Goal: Information Seeking & Learning: Learn about a topic

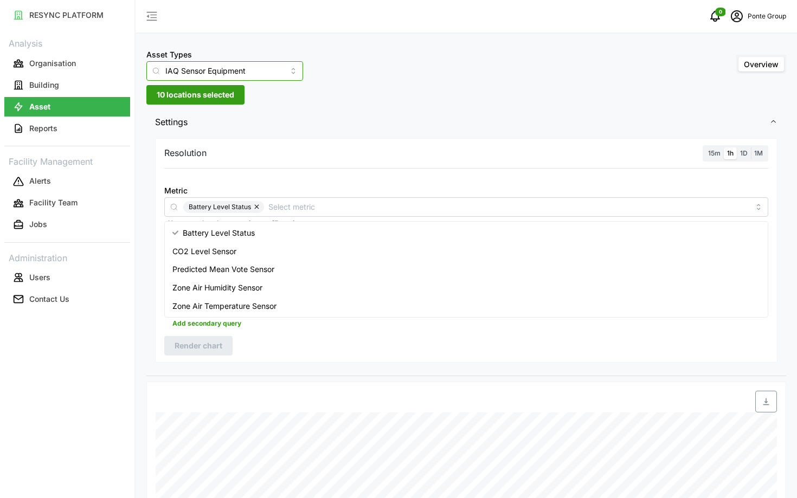
click at [229, 75] on input "IAQ Sensor Equipment" at bounding box center [224, 71] width 157 height 20
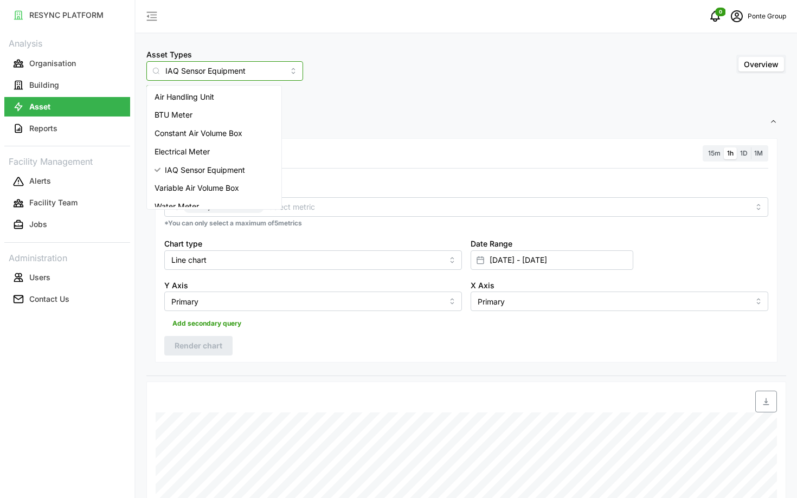
click at [235, 148] on div "Electrical Meter" at bounding box center [214, 152] width 130 height 18
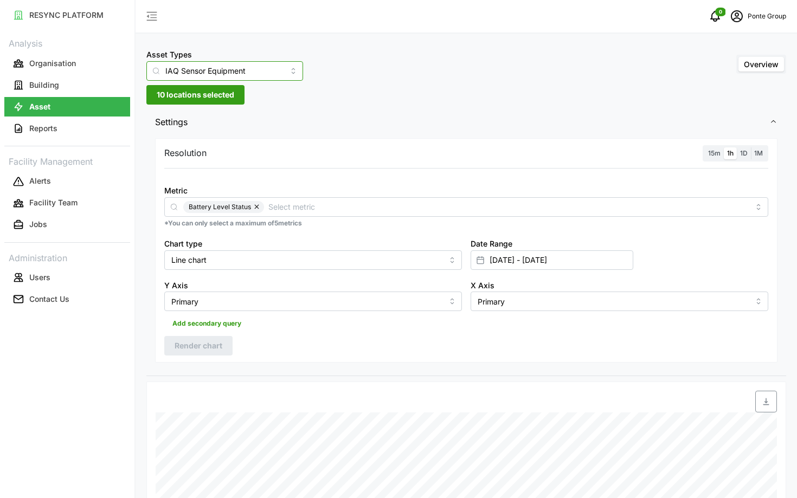
type input "Electrical Meter"
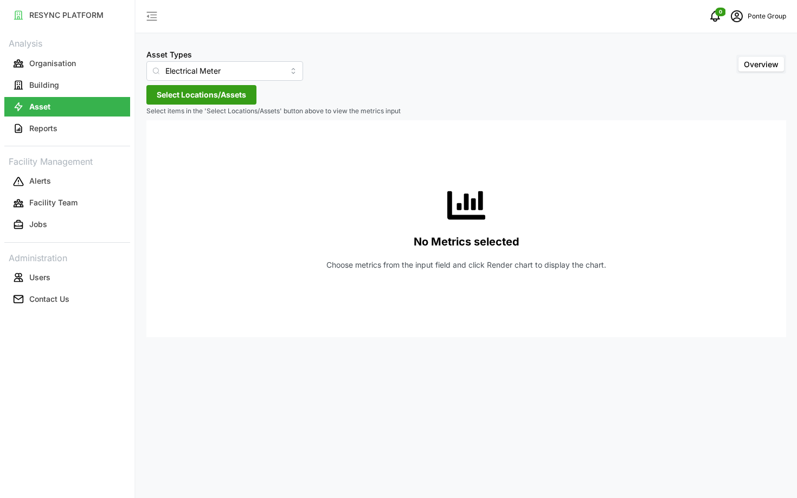
click at [222, 98] on span "Select Locations/Assets" at bounding box center [201, 95] width 89 height 18
click at [171, 146] on span "Select MBFC" at bounding box center [173, 144] width 7 height 7
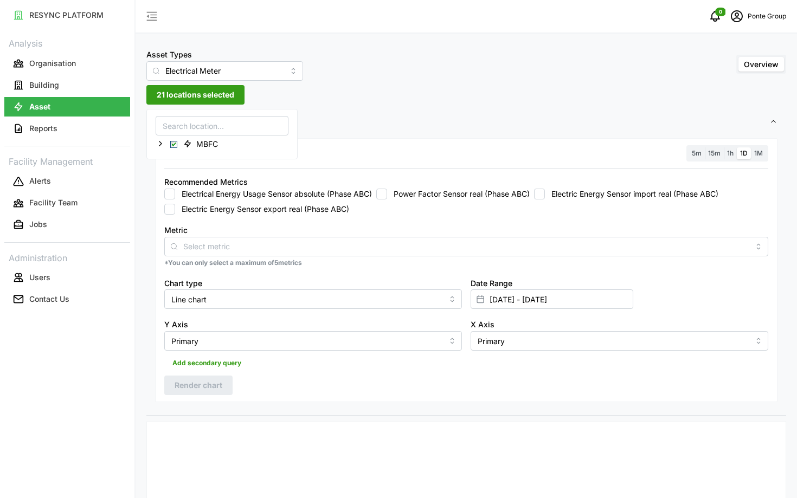
click at [272, 209] on label "Electric Energy Sensor export real (Phase ABC)" at bounding box center [262, 209] width 174 height 11
click at [175, 209] on input "Electric Energy Sensor export real (Phase ABC)" at bounding box center [169, 209] width 11 height 11
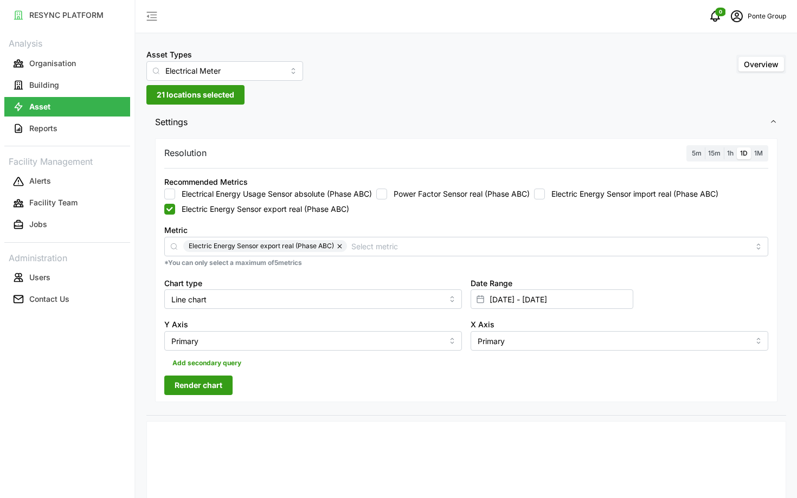
click at [336, 252] on button "button" at bounding box center [340, 246] width 13 height 12
checkbox input "false"
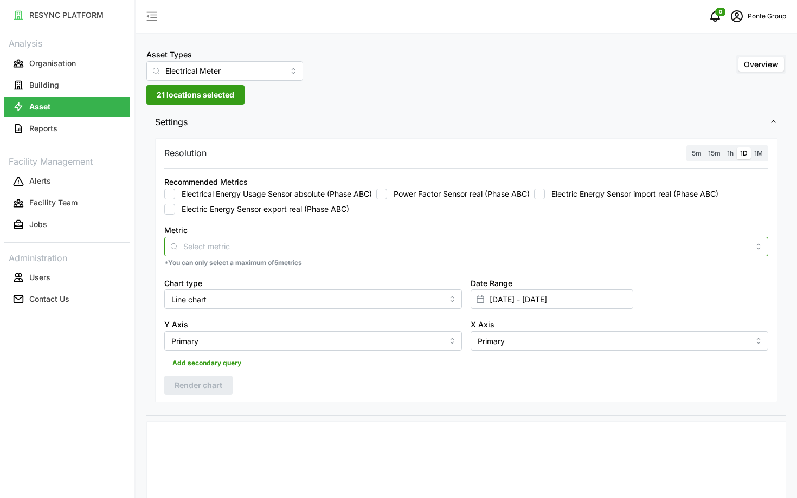
click at [340, 252] on input "Metric" at bounding box center [466, 246] width 566 height 12
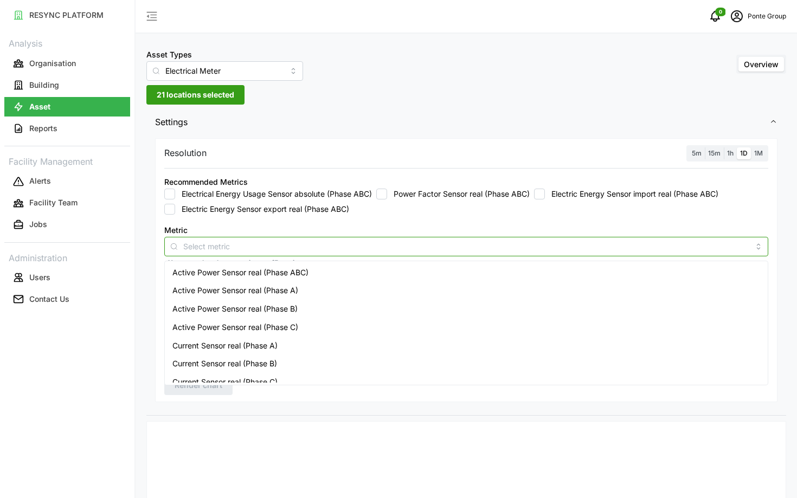
click at [336, 273] on div "Active Power Sensor real (Phase ABC)" at bounding box center [466, 273] width 599 height 18
click at [398, 297] on div "Active Power Sensor real (Phase A)" at bounding box center [466, 290] width 599 height 18
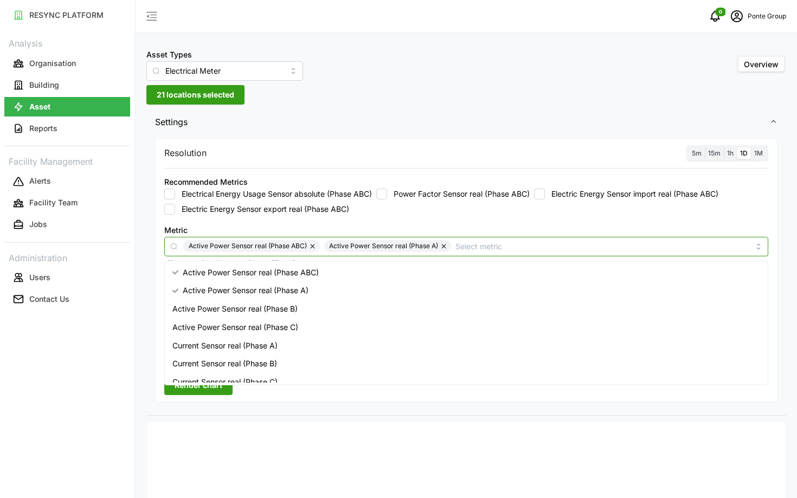
click at [446, 247] on button "button" at bounding box center [444, 246] width 13 height 12
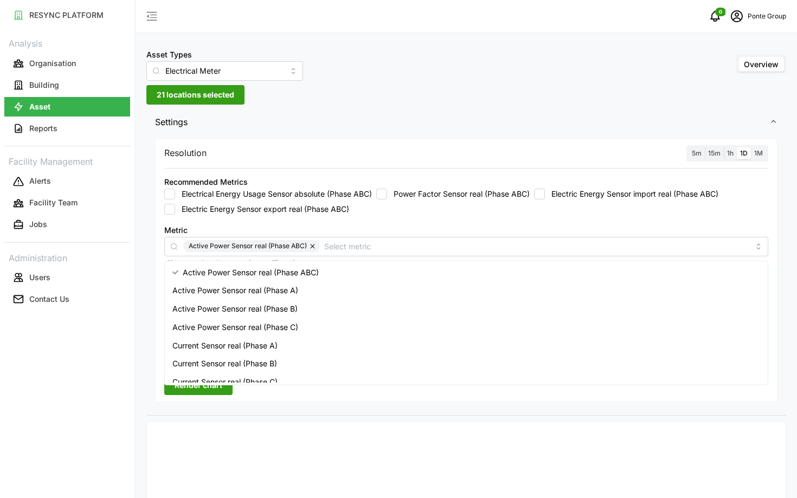
click at [700, 152] on span "5m" at bounding box center [697, 153] width 10 height 8
click at [689, 148] on input "5m" at bounding box center [689, 148] width 0 height 0
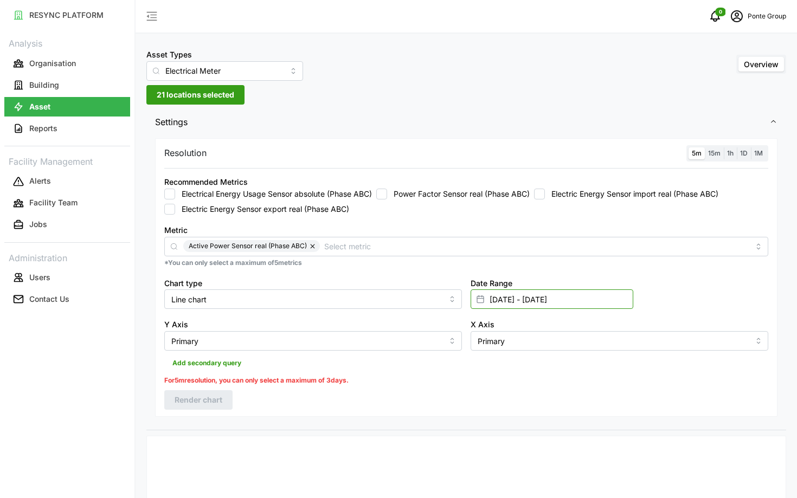
click at [625, 292] on input "05 May 2025 - 10 May 2025" at bounding box center [552, 300] width 163 height 20
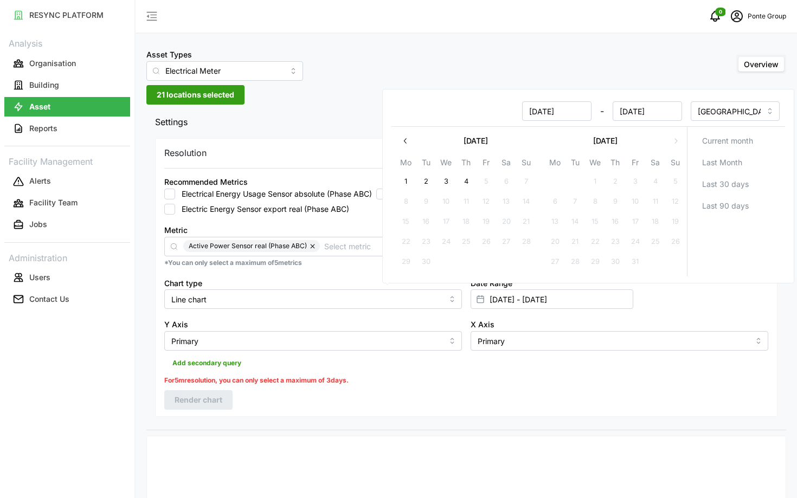
click at [404, 149] on button "button" at bounding box center [406, 141] width 20 height 20
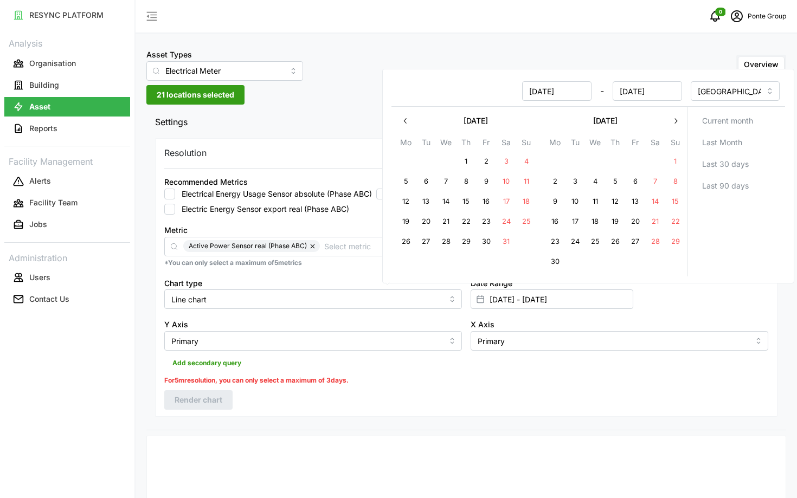
click at [551, 186] on button "2" at bounding box center [556, 182] width 20 height 20
type input "10 May 2025 - 02 Jun 2025"
type input "10 May 2025"
type input "02 Jun 2025"
click at [631, 177] on button "6" at bounding box center [636, 182] width 20 height 20
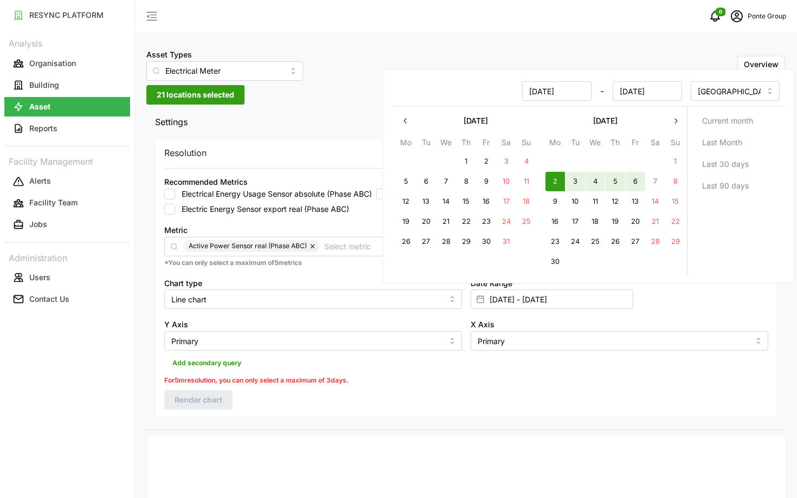
type input "02 Jun 2025 - 06 Jun 2025"
type input "02 Jun 2025"
type input "06 Jun 2025"
click at [659, 317] on div "X Axis Primary" at bounding box center [619, 334] width 306 height 42
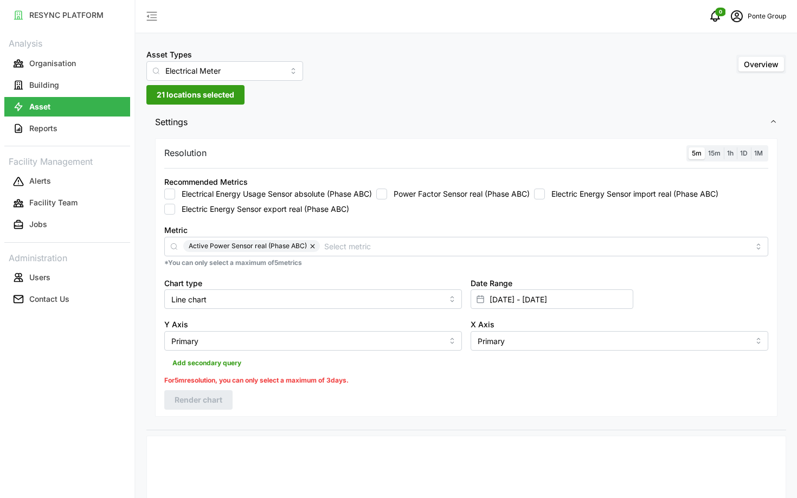
click at [730, 155] on span "1h" at bounding box center [730, 153] width 7 height 8
click at [724, 148] on input "1h" at bounding box center [724, 148] width 0 height 0
click at [225, 381] on button "Render chart" at bounding box center [198, 386] width 68 height 20
click at [737, 17] on icon "schedule" at bounding box center [737, 16] width 13 height 13
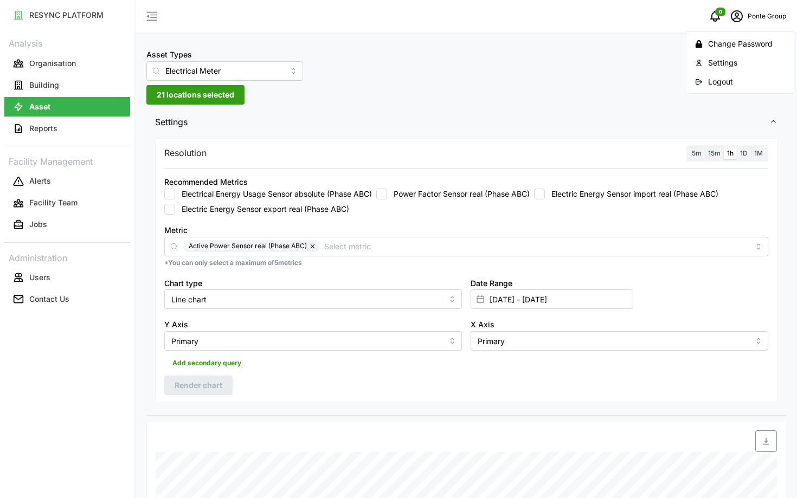
click at [734, 77] on div "Logout" at bounding box center [746, 82] width 77 height 12
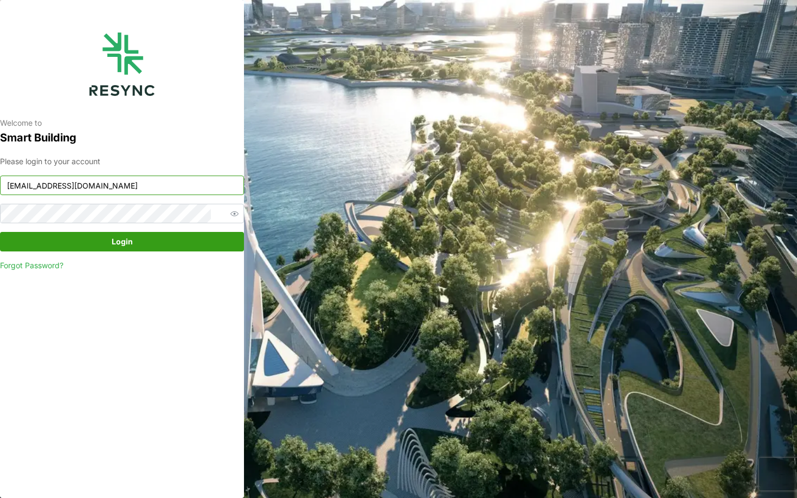
click at [192, 181] on input "ponte_group_internal@resynctech.com" at bounding box center [122, 186] width 244 height 20
type input "chuanlim_display@resynctech.com"
click at [172, 239] on span "Login" at bounding box center [121, 242] width 223 height 18
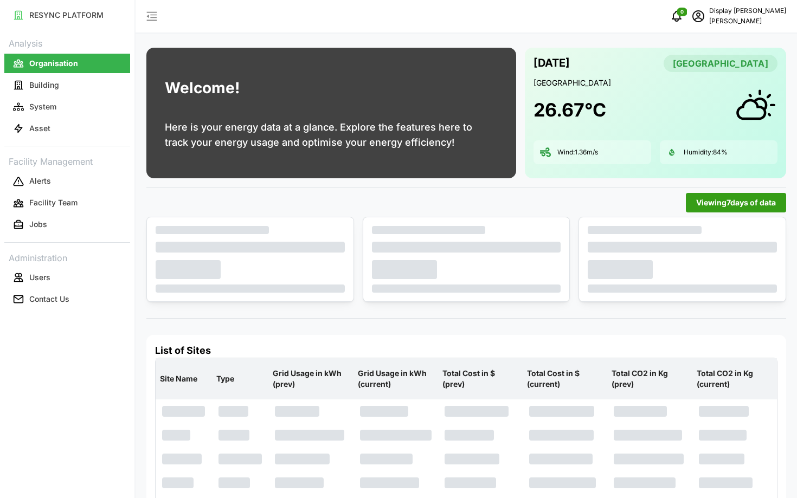
click at [67, 139] on link "Asset" at bounding box center [67, 129] width 126 height 22
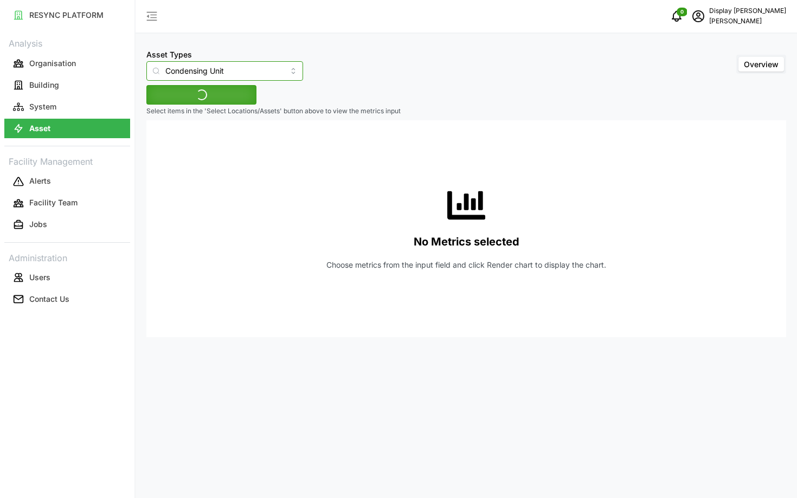
click at [167, 68] on input "Condensing Unit" at bounding box center [224, 71] width 157 height 20
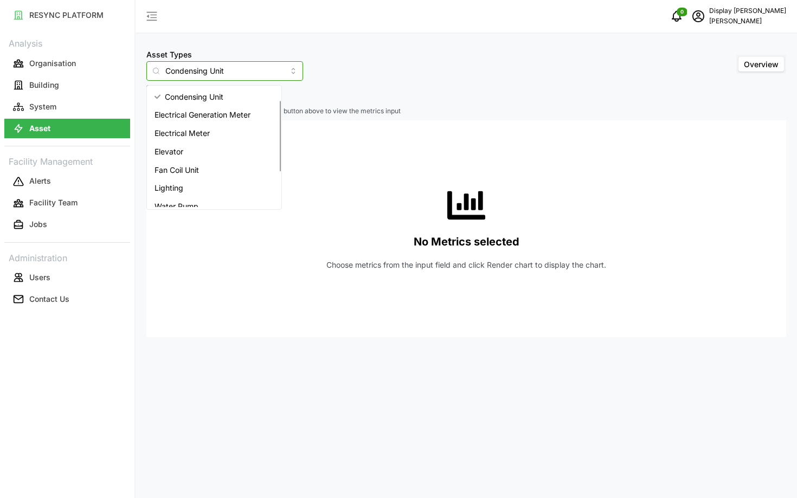
scroll to position [36, 0]
click at [204, 123] on div "Elevator" at bounding box center [214, 115] width 130 height 18
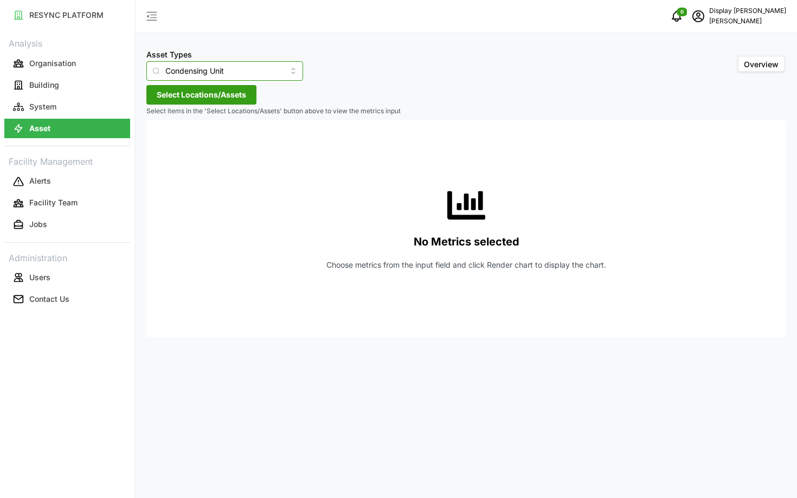
type input "Elevator"
click at [227, 99] on span "Select Locations/Assets" at bounding box center [201, 95] width 89 height 18
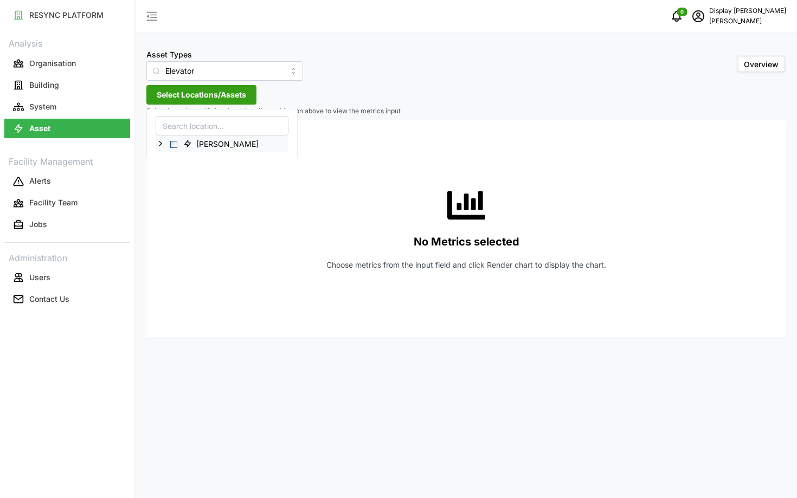
click at [175, 144] on span "Select Chuan Lim" at bounding box center [173, 144] width 7 height 7
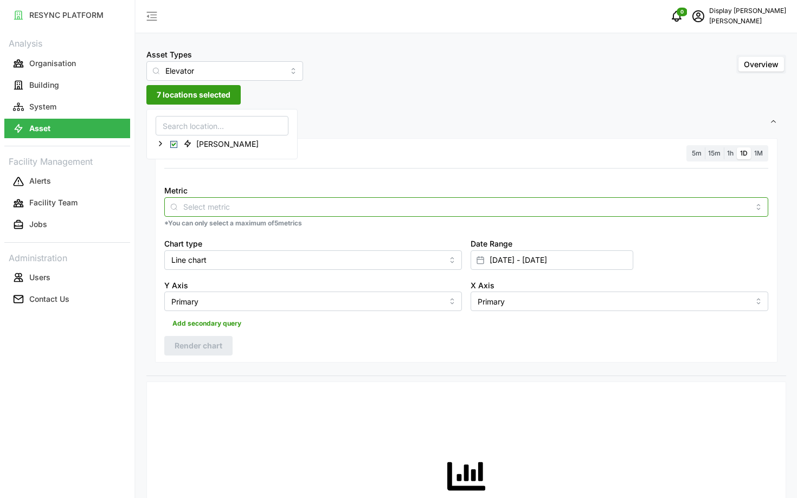
click at [244, 207] on input "Metric" at bounding box center [466, 207] width 566 height 12
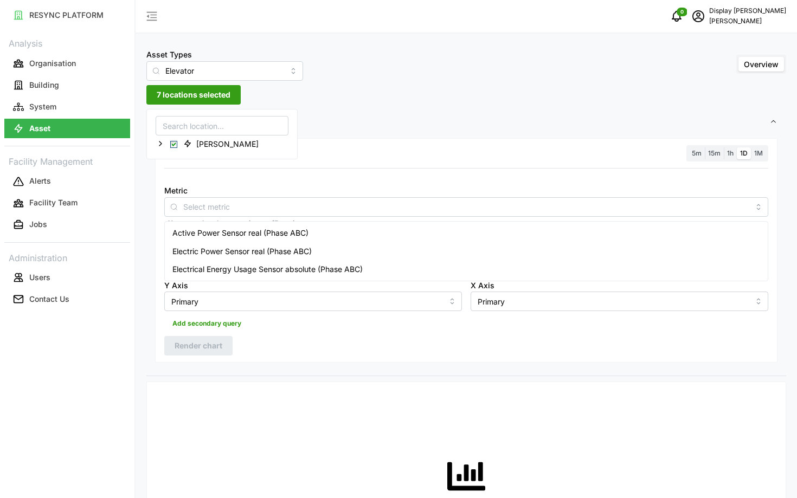
click at [277, 191] on div "Metric" at bounding box center [466, 200] width 604 height 33
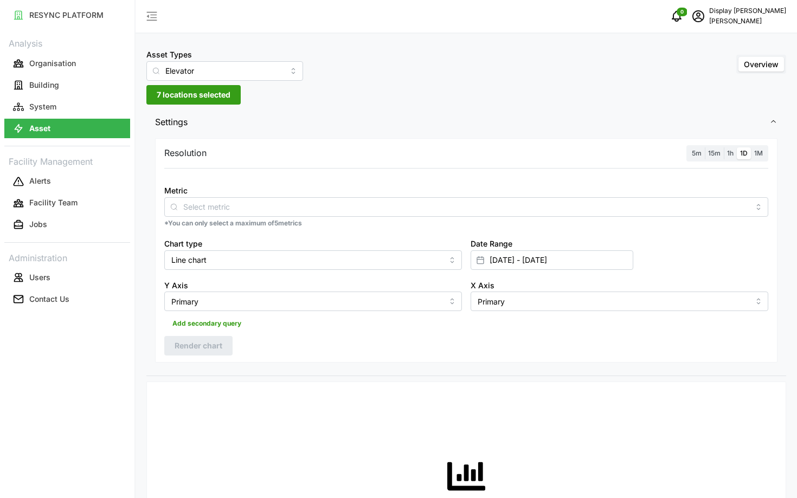
click at [187, 97] on span "7 locations selected" at bounding box center [194, 95] width 74 height 18
click at [159, 143] on icon at bounding box center [160, 143] width 9 height 9
click at [175, 158] on div "Site Office Building" at bounding box center [222, 160] width 132 height 16
click at [171, 158] on icon at bounding box center [169, 159] width 9 height 9
click at [178, 173] on icon at bounding box center [178, 175] width 9 height 9
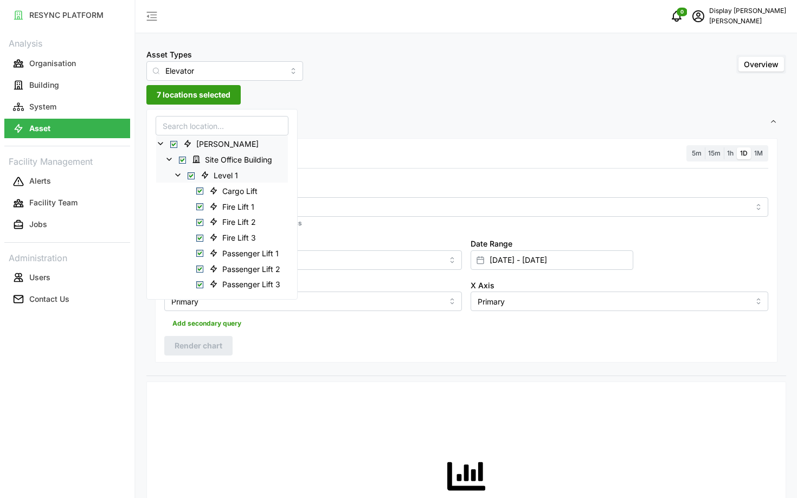
click at [705, 22] on icon "schedule" at bounding box center [698, 16] width 13 height 13
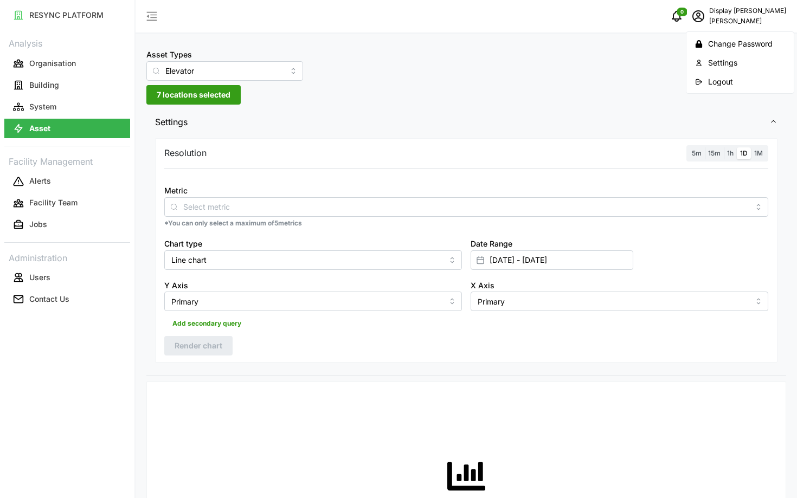
click at [715, 76] on div "Logout" at bounding box center [746, 82] width 77 height 12
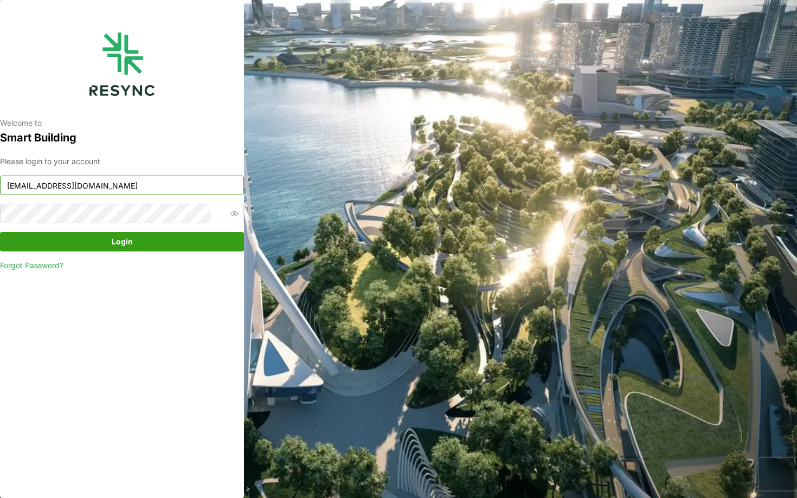
click at [185, 190] on input "[EMAIL_ADDRESS][DOMAIN_NAME]" at bounding box center [122, 186] width 244 height 20
type input "ponte_group_internal@resynctech.com"
click at [197, 235] on span "Login" at bounding box center [121, 242] width 223 height 18
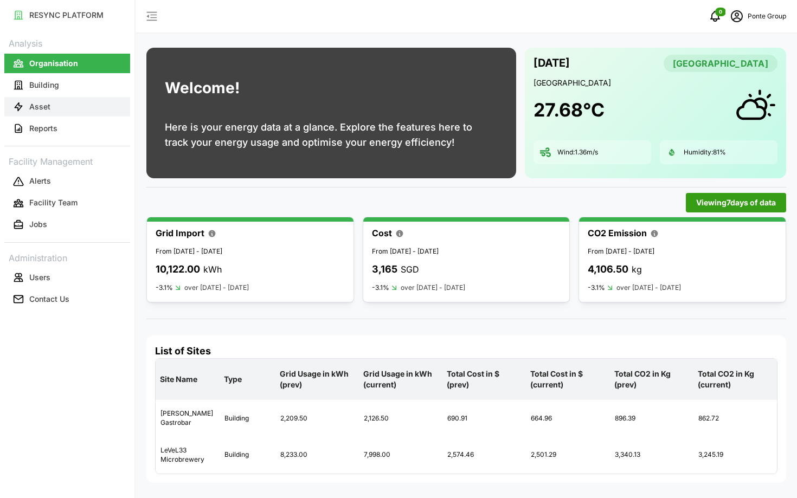
click at [36, 109] on p "Asset" at bounding box center [39, 106] width 21 height 11
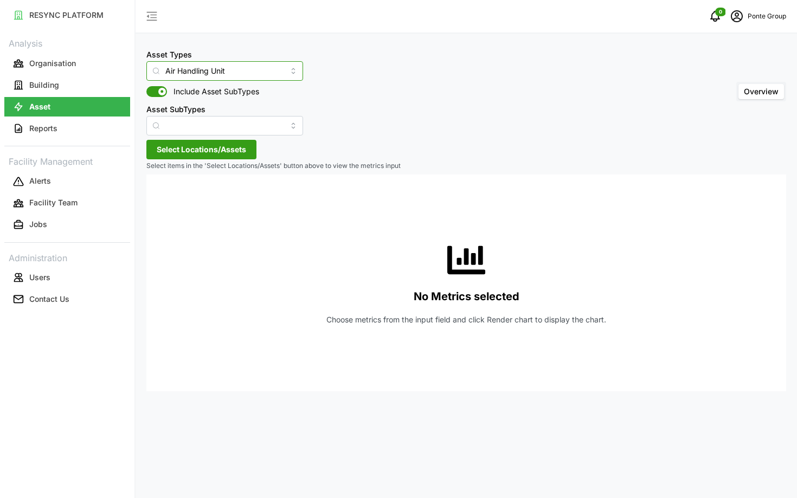
click at [188, 74] on input "Air Handling Unit" at bounding box center [224, 71] width 157 height 20
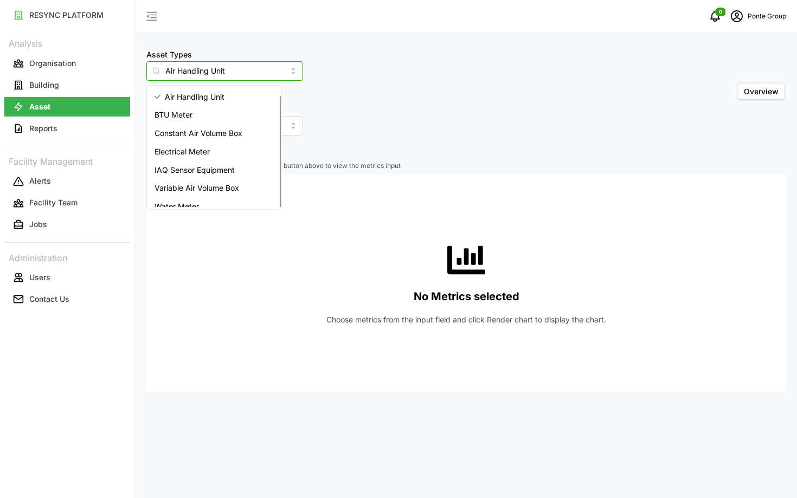
scroll to position [8, 0]
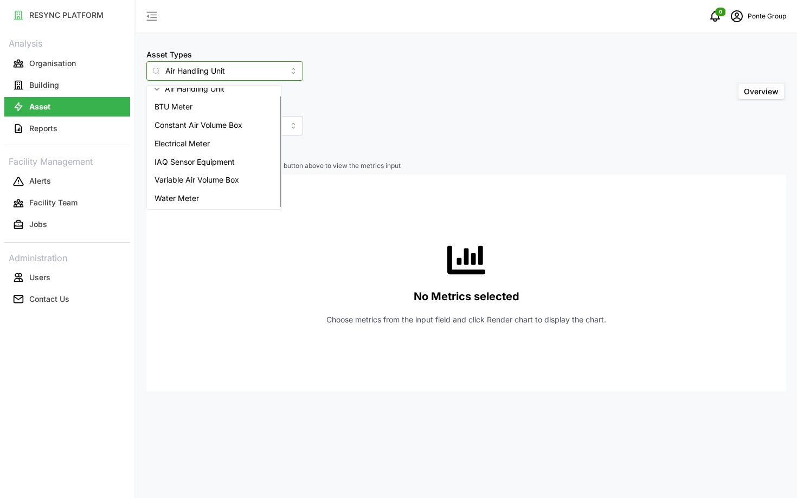
click at [208, 157] on span "IAQ Sensor Equipment" at bounding box center [195, 162] width 80 height 12
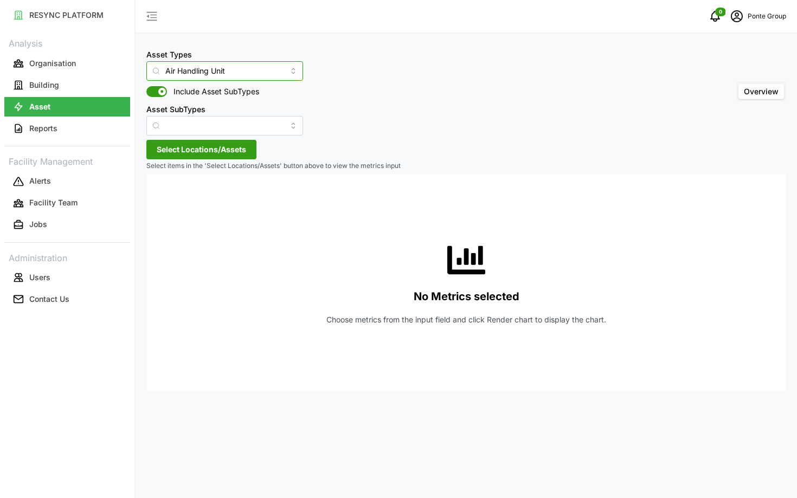
type input "IAQ Sensor Equipment"
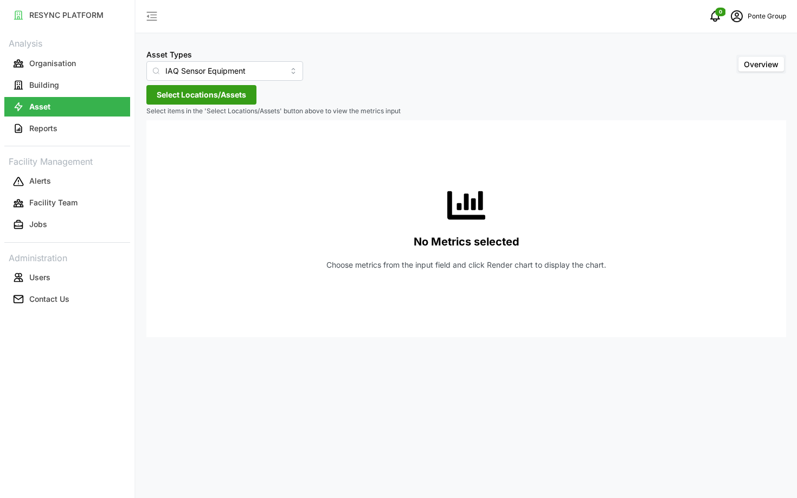
click at [228, 100] on span "Select Locations/Assets" at bounding box center [201, 95] width 89 height 18
click at [176, 145] on span "Select MBFC" at bounding box center [173, 144] width 7 height 7
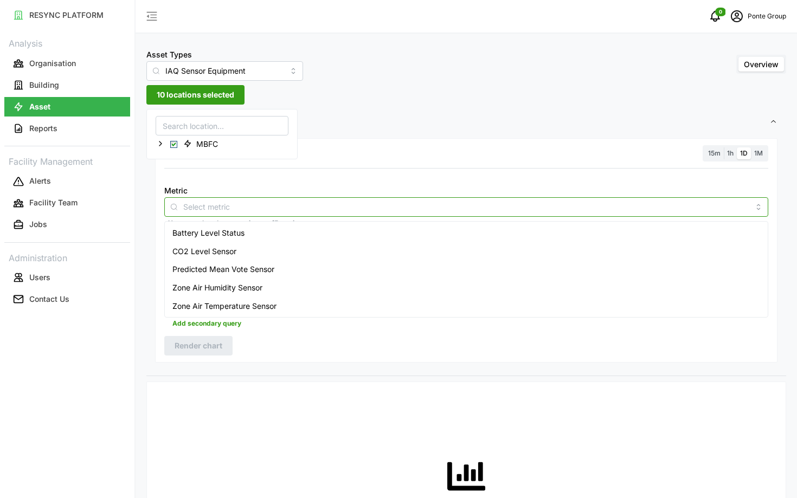
click at [276, 209] on input "Metric" at bounding box center [466, 207] width 566 height 12
click at [263, 274] on span "Predicted Mean Vote Sensor" at bounding box center [223, 270] width 102 height 12
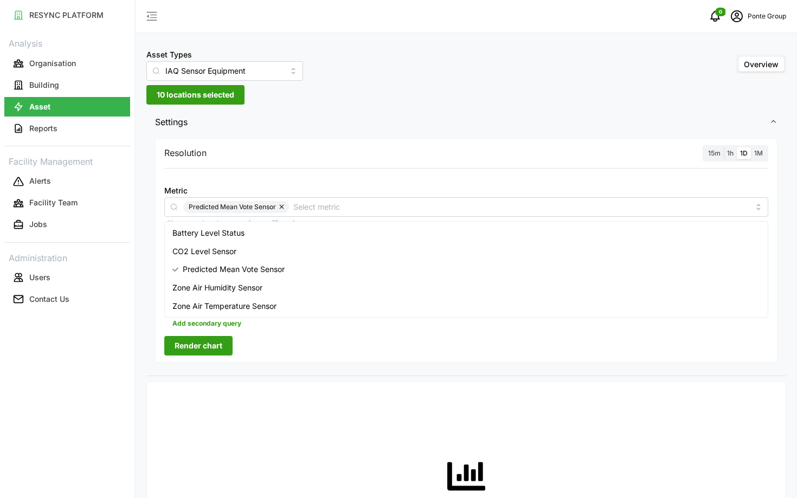
click at [711, 159] on div "15m 1h 1D 1M" at bounding box center [736, 153] width 66 height 17
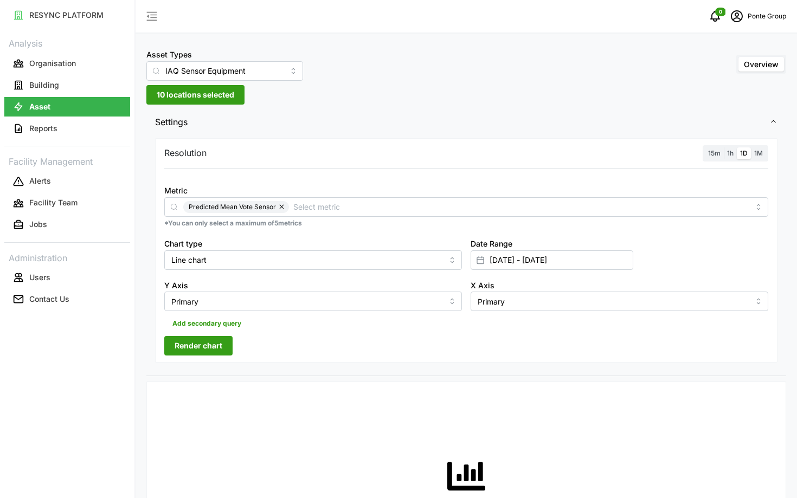
click at [714, 156] on span "15m" at bounding box center [714, 153] width 12 height 8
click at [705, 148] on input "15m" at bounding box center [705, 148] width 0 height 0
click at [588, 249] on div "Date Range 01 Sep 2025 - 04 Sep 2025" at bounding box center [552, 253] width 163 height 33
click at [580, 258] on input "[DATE] - [DATE]" at bounding box center [552, 261] width 163 height 20
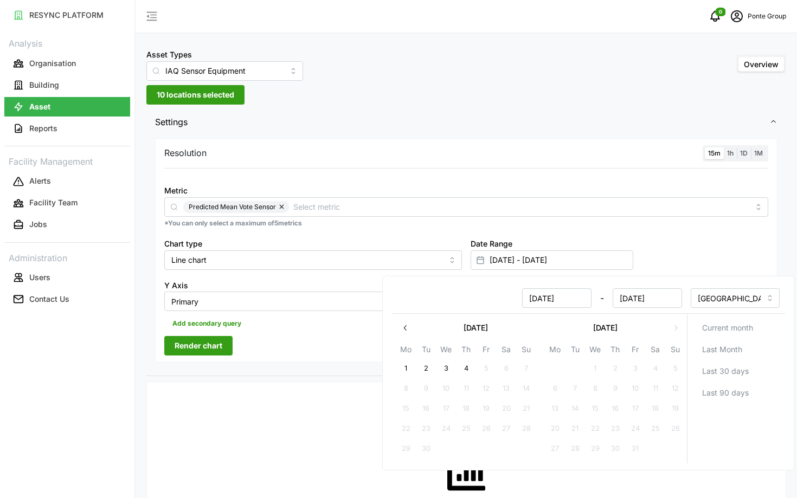
click at [408, 330] on icon "button" at bounding box center [405, 328] width 9 height 9
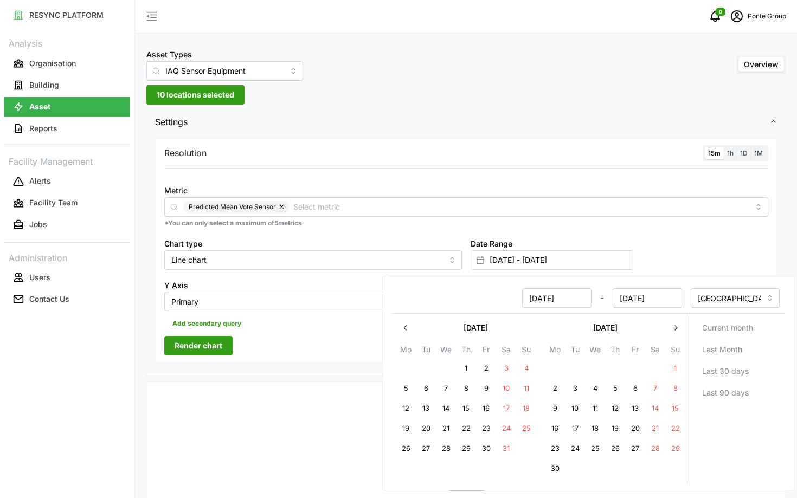
click at [675, 366] on button "1" at bounding box center [676, 369] width 20 height 20
type input "01 Jun 2025 - 04 Sep 2025"
type input "01 Jun 2025"
click at [579, 391] on button "3" at bounding box center [576, 389] width 20 height 20
type input "01 Jun 2025 - 03 Jun 2025"
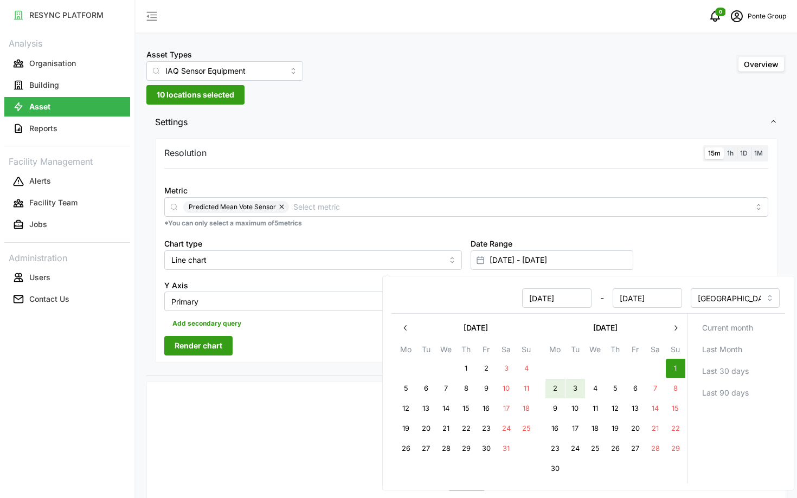
type input "03 Jun 2025"
click at [371, 389] on div at bounding box center [571, 391] width 420 height 9
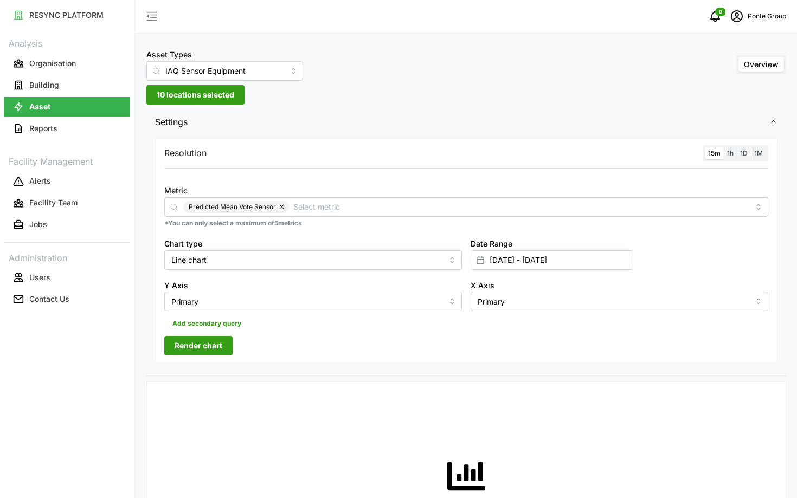
click at [227, 354] on button "Render chart" at bounding box center [198, 346] width 68 height 20
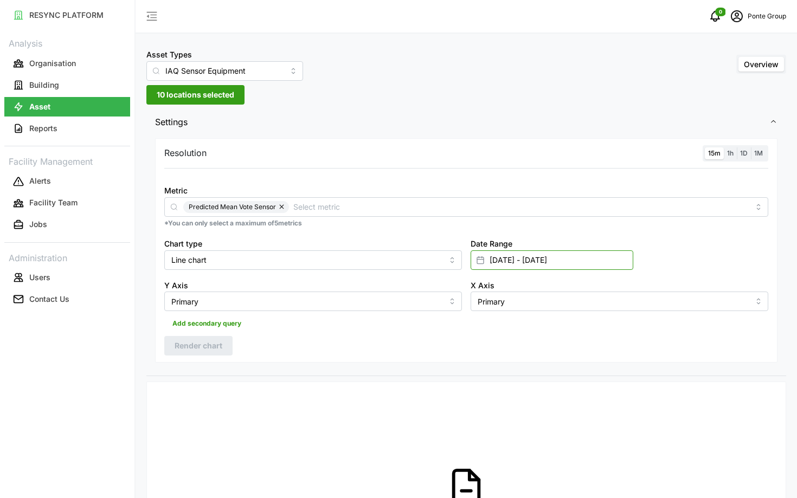
click at [553, 263] on input "01 Jun 2025 - 03 Jun 2025" at bounding box center [552, 261] width 163 height 20
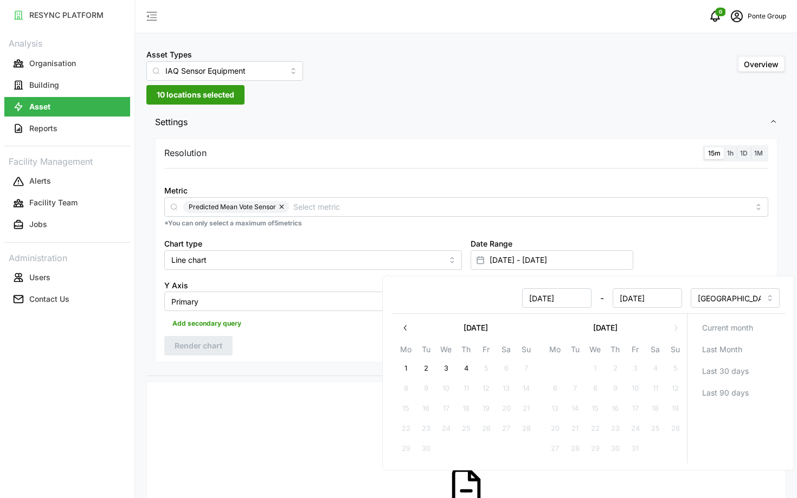
click at [402, 336] on button "button" at bounding box center [406, 328] width 20 height 20
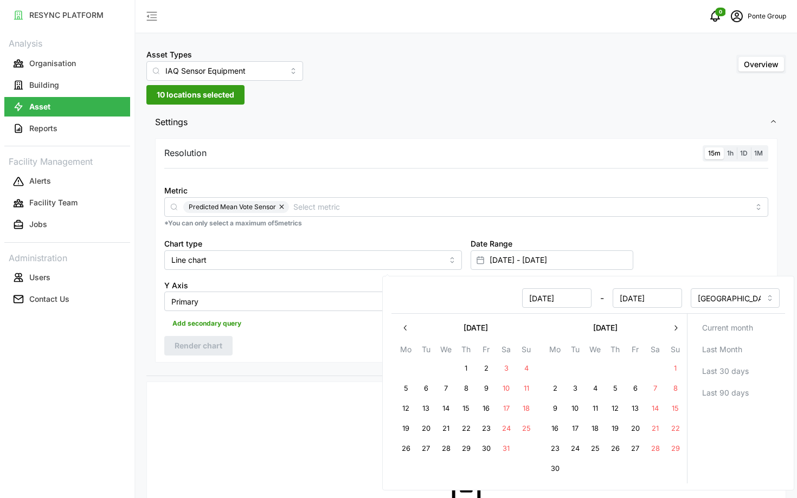
click at [402, 336] on button "button" at bounding box center [406, 328] width 20 height 20
click at [487, 366] on button "1" at bounding box center [487, 369] width 20 height 20
type input "01 Nov 2024 - 03 Jun 2025"
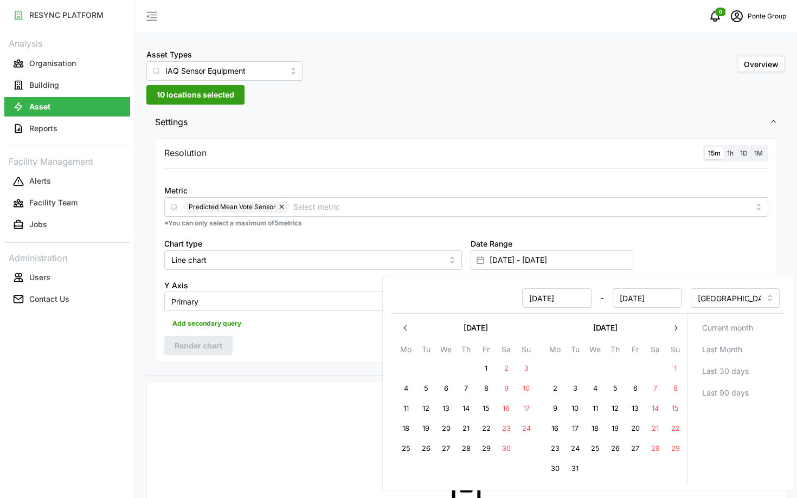
type input "01 Nov 2024"
click at [524, 370] on button "3" at bounding box center [527, 369] width 20 height 20
type input "01 Nov 2024 - 03 Nov 2024"
type input "03 Nov 2024"
click at [267, 334] on div "Resolution 15m 1h 1D 1M Metric Predicted Mean Vote Sensor *You can only select …" at bounding box center [466, 250] width 623 height 225
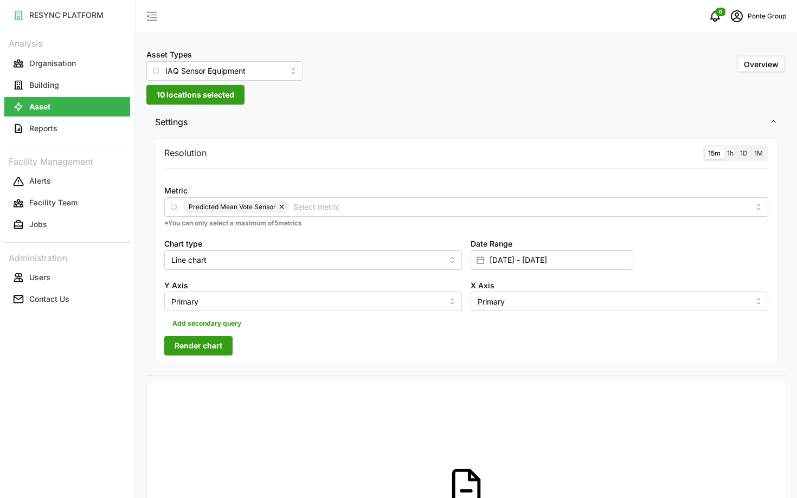
click at [210, 343] on span "Render chart" at bounding box center [199, 346] width 48 height 18
click at [737, 22] on icon "schedule" at bounding box center [737, 16] width 12 height 12
click at [716, 78] on div "Logout" at bounding box center [746, 82] width 77 height 12
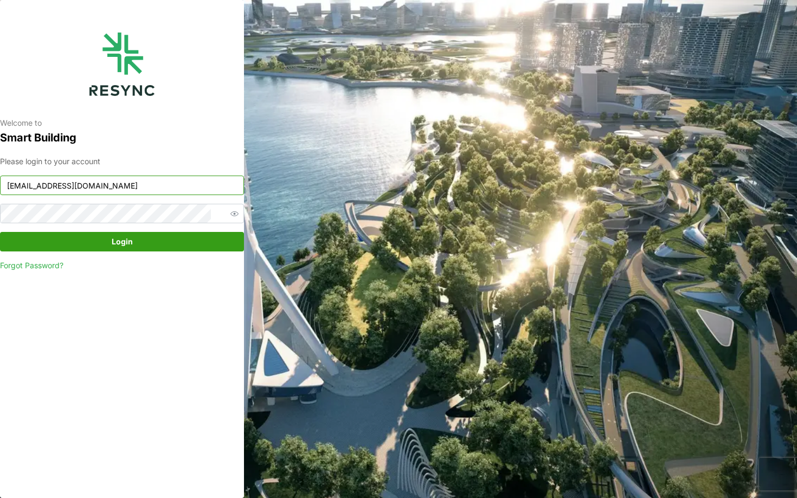
click at [117, 182] on input "ponte_group_internal@resynctech.com" at bounding box center [122, 186] width 244 height 20
type input "ponte_group_display@resynctech.com"
click at [189, 245] on span "Login" at bounding box center [121, 242] width 223 height 18
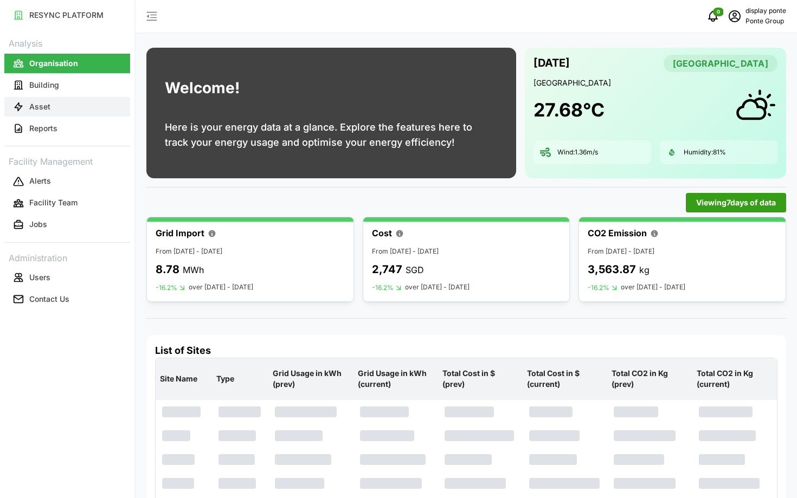
click at [62, 106] on button "Asset" at bounding box center [67, 107] width 126 height 20
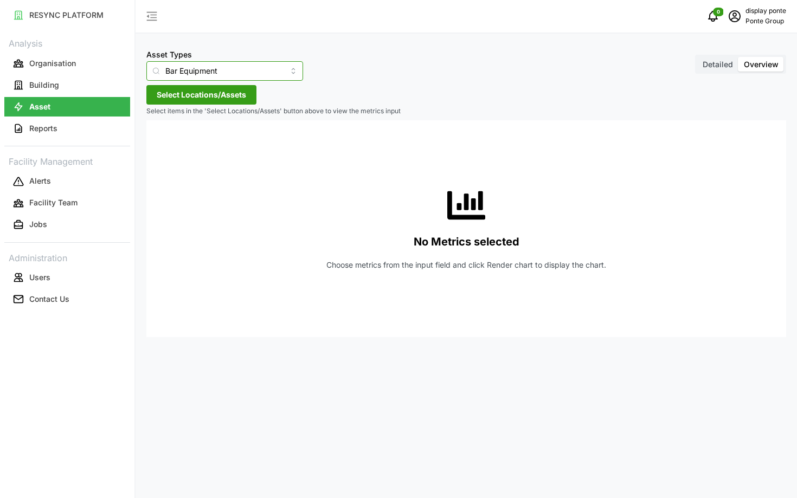
click at [214, 76] on input "Bar Equipment" at bounding box center [224, 71] width 157 height 20
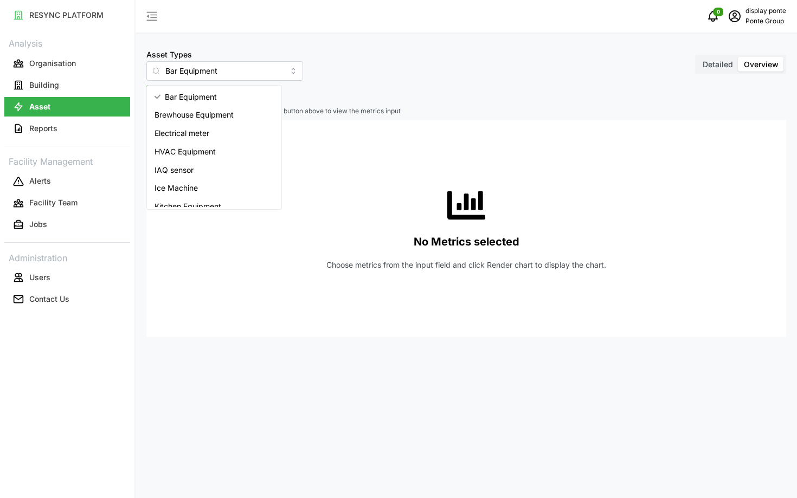
click at [309, 139] on div "No Metrics selected Choose metrics from the input field and click Render chart …" at bounding box center [466, 228] width 623 height 217
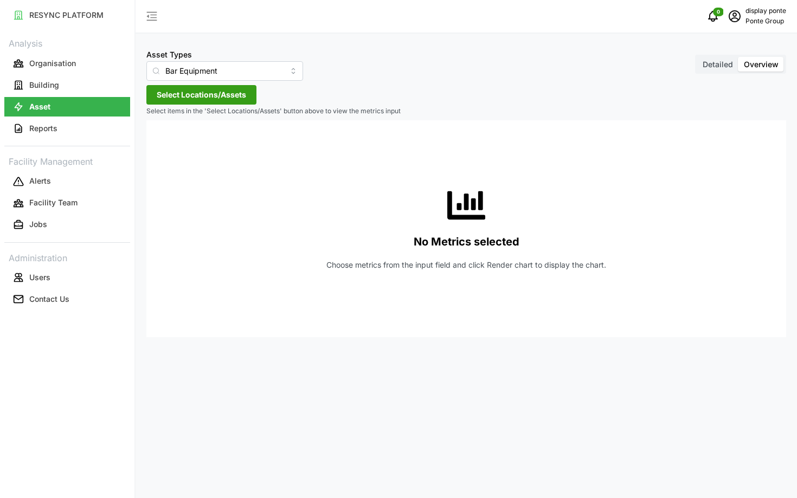
click at [196, 84] on div "Asset Types Bar Equipment Detailed Overview Select Locations/Assets Select item…" at bounding box center [467, 249] width 662 height 498
click at [188, 101] on span "Select Locations/Assets" at bounding box center [201, 95] width 89 height 18
click at [172, 143] on span "Select Ponte Group" at bounding box center [173, 144] width 7 height 7
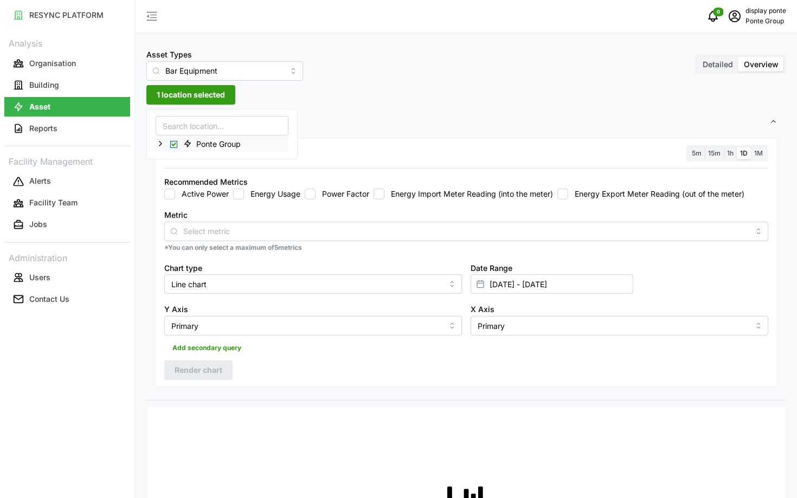
click at [161, 143] on polyline at bounding box center [160, 144] width 2 height 4
click at [176, 159] on div "LeVeL33" at bounding box center [222, 160] width 132 height 16
click at [170, 159] on icon at bounding box center [169, 159] width 9 height 9
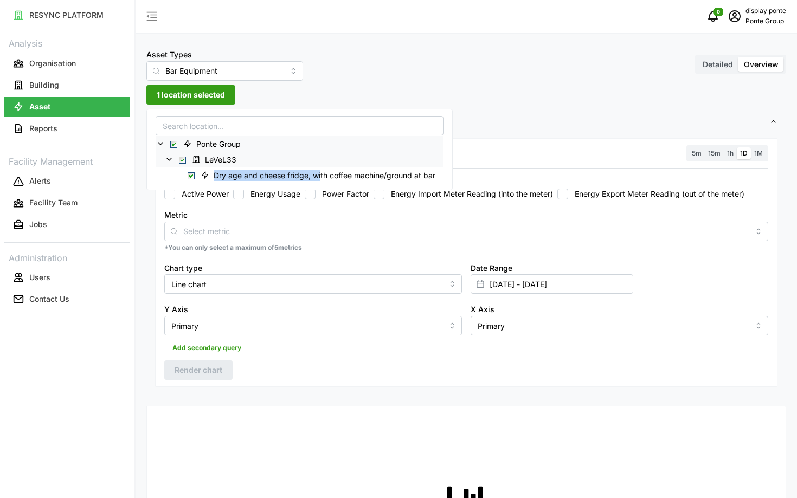
scroll to position [11, 0]
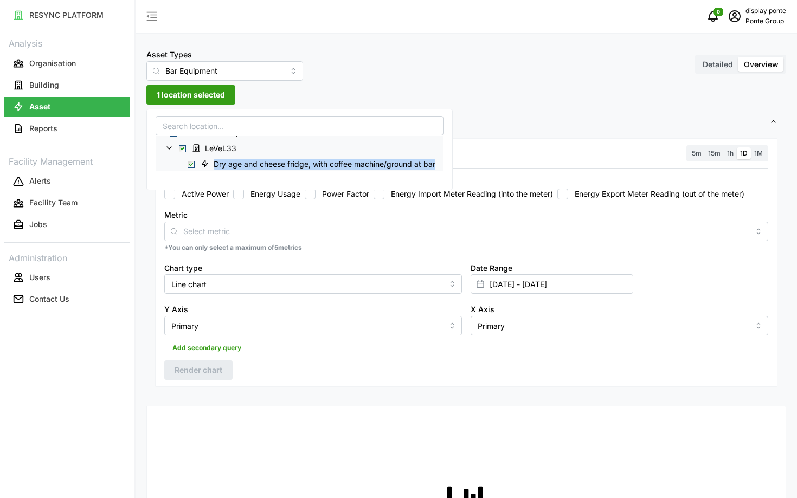
drag, startPoint x: 214, startPoint y: 175, endPoint x: 419, endPoint y: 171, distance: 205.6
click at [419, 171] on div "Dry age and cheese fridge, with coffee machine/ground at bar" at bounding box center [299, 164] width 287 height 16
copy span "Dry age and cheese fridge, with coffee machine/ground at bar"
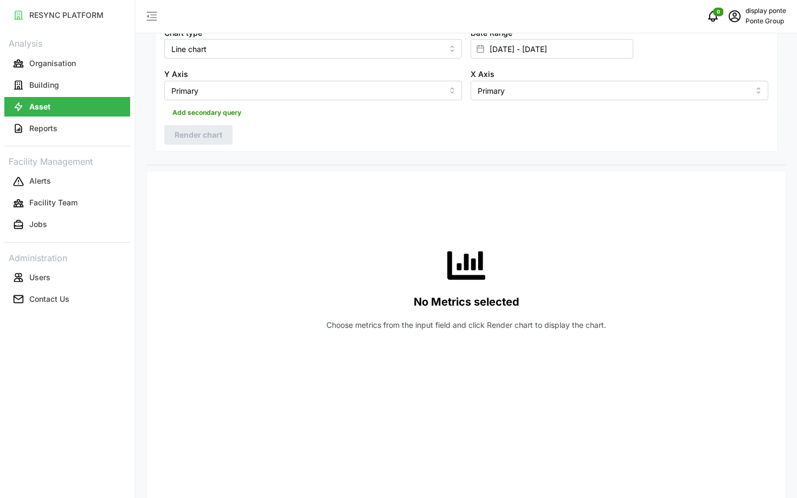
scroll to position [0, 0]
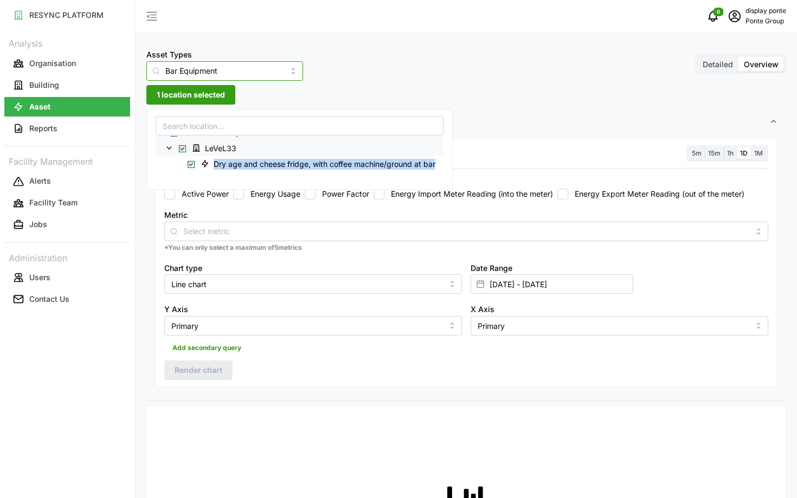
click at [208, 74] on input "Bar Equipment" at bounding box center [224, 71] width 157 height 20
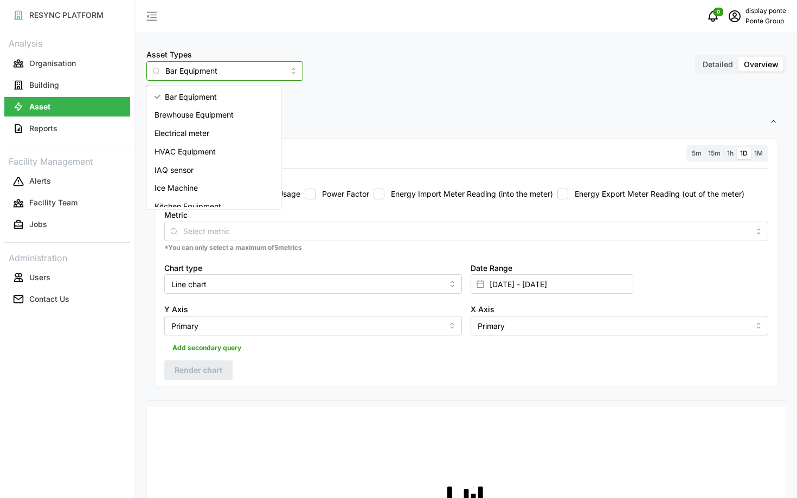
click at [193, 118] on span "Brewhouse Equipment" at bounding box center [194, 115] width 79 height 12
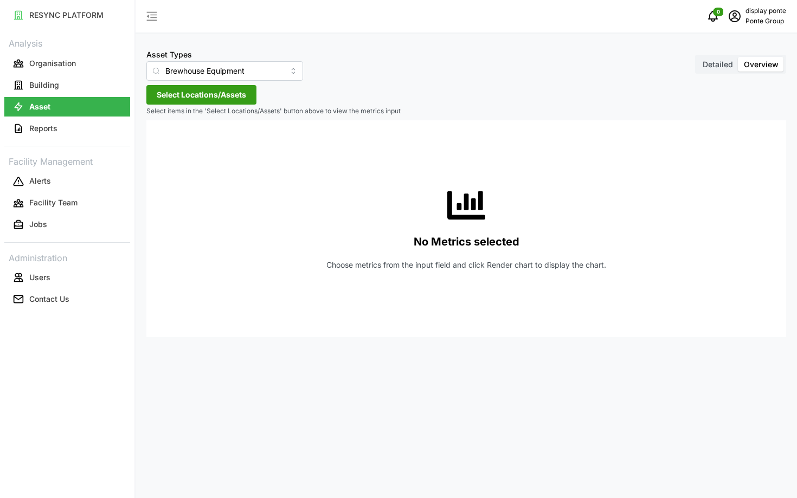
click at [356, 153] on div "No Metrics selected Choose metrics from the input field and click Render chart …" at bounding box center [466, 228] width 623 height 217
click at [185, 85] on div "Asset Types Brewhouse Equipment Detailed Overview Select Locations/Assets Selec…" at bounding box center [467, 249] width 662 height 498
click at [169, 100] on span "Select Locations/Assets" at bounding box center [201, 95] width 89 height 18
click at [157, 140] on icon at bounding box center [160, 143] width 9 height 9
click at [177, 159] on div "LeVeL33" at bounding box center [222, 160] width 132 height 16
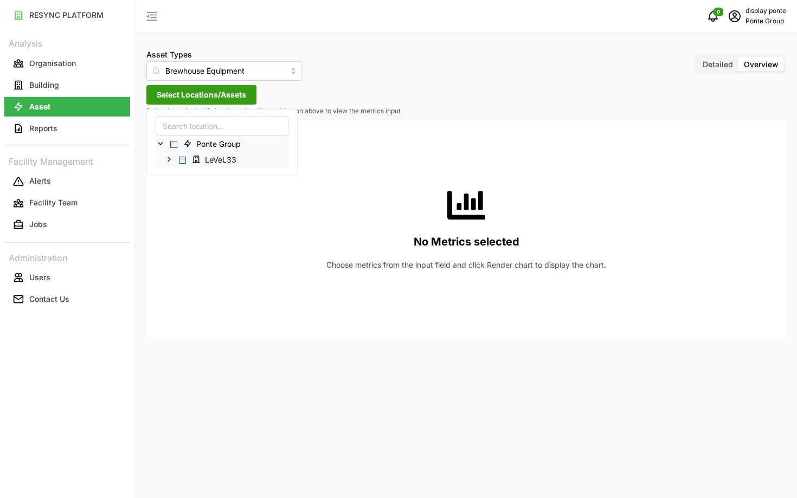
click at [169, 159] on polyline at bounding box center [169, 159] width 2 height 4
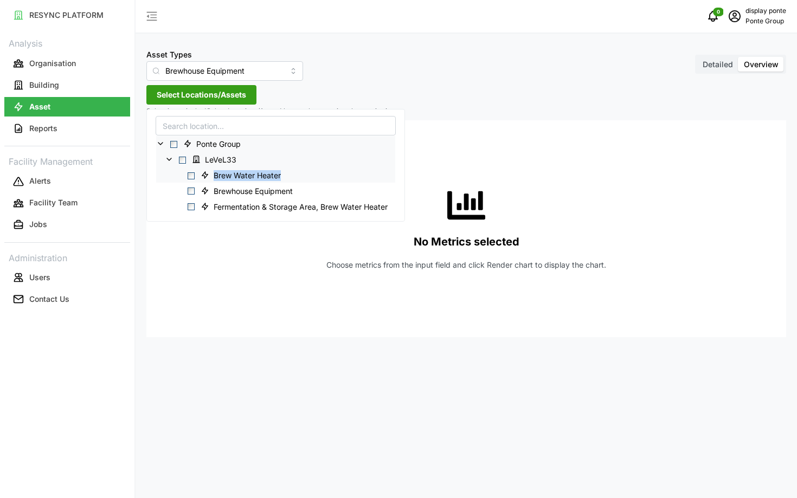
drag, startPoint x: 296, startPoint y: 176, endPoint x: 214, endPoint y: 175, distance: 81.4
click at [214, 175] on div "Brew Water Heater" at bounding box center [275, 175] width 239 height 16
copy span "Brew Water Heater"
drag, startPoint x: 299, startPoint y: 191, endPoint x: 213, endPoint y: 190, distance: 86.2
click at [213, 190] on span "Brewhouse Equipment" at bounding box center [248, 190] width 104 height 13
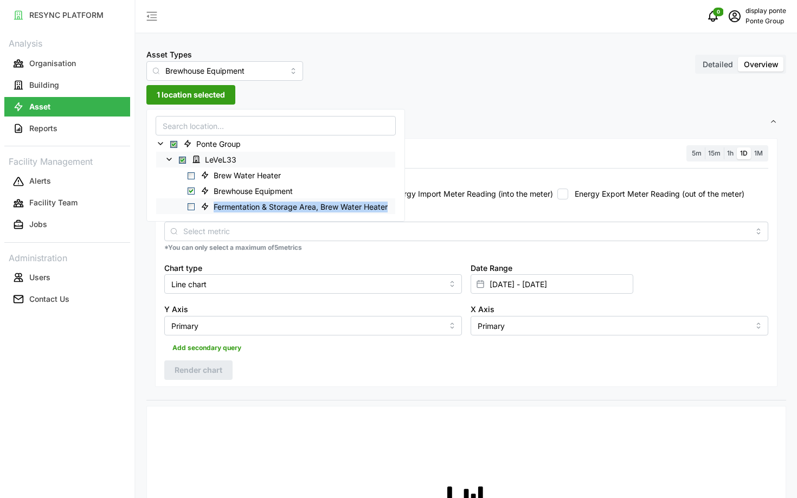
drag, startPoint x: 391, startPoint y: 206, endPoint x: 215, endPoint y: 207, distance: 176.3
click at [215, 207] on span "Fermentation & Storage Area, Brew Water Heater" at bounding box center [295, 206] width 199 height 13
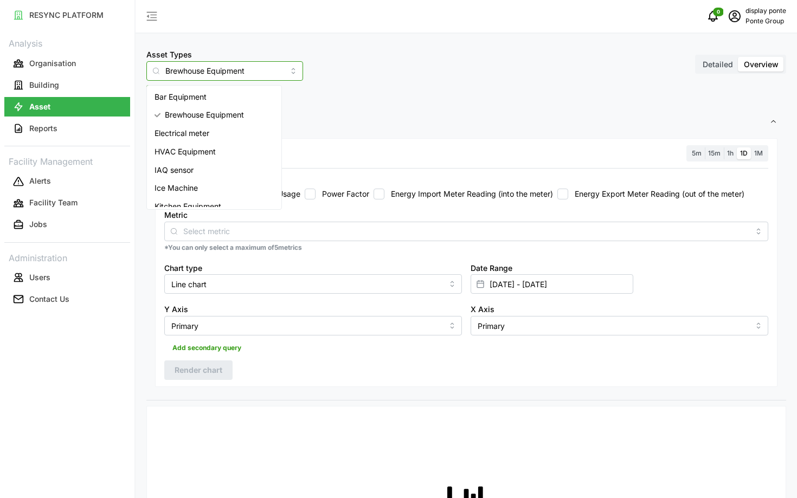
click at [253, 71] on input "Brewhouse Equipment" at bounding box center [224, 71] width 157 height 20
click at [206, 151] on span "HVAC Equipment" at bounding box center [185, 152] width 61 height 12
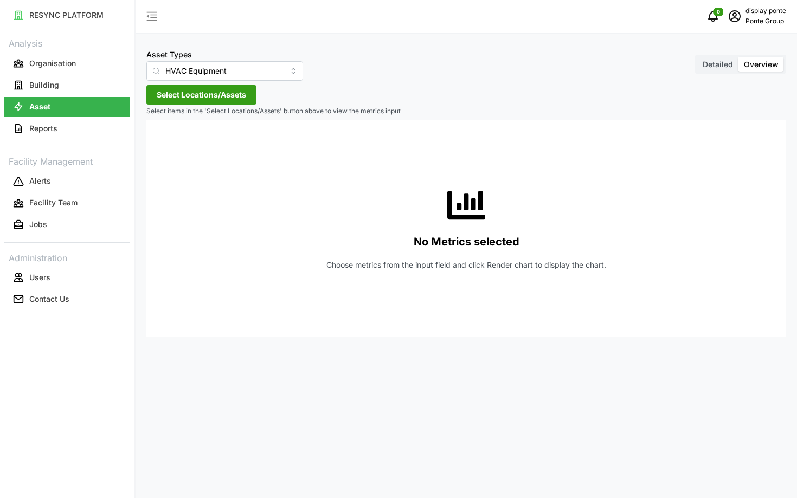
click at [231, 107] on p "Select items in the 'Select Locations/Assets' button above to view the metrics …" at bounding box center [466, 111] width 640 height 9
click at [216, 102] on span "Select Locations/Assets" at bounding box center [201, 95] width 89 height 18
click at [159, 144] on icon at bounding box center [160, 143] width 9 height 9
click at [174, 161] on div "LeVeL33" at bounding box center [222, 160] width 132 height 16
click at [172, 161] on icon at bounding box center [169, 159] width 9 height 9
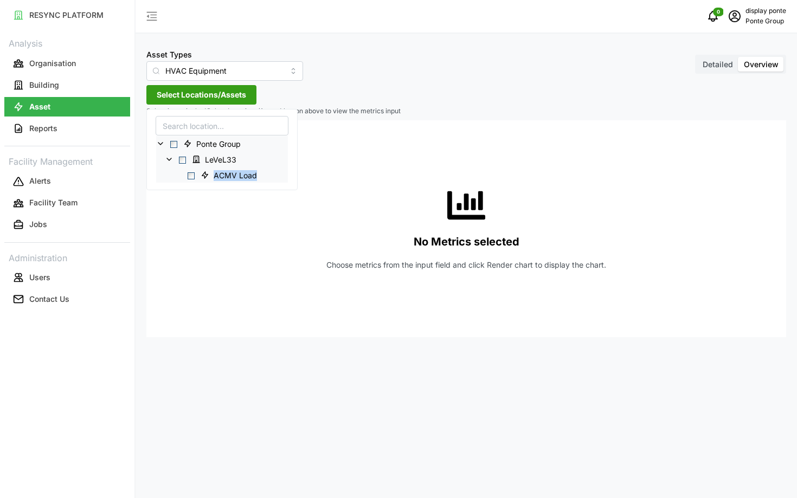
drag, startPoint x: 261, startPoint y: 177, endPoint x: 208, endPoint y: 177, distance: 53.7
click at [208, 177] on span "ACMV Load" at bounding box center [230, 175] width 68 height 13
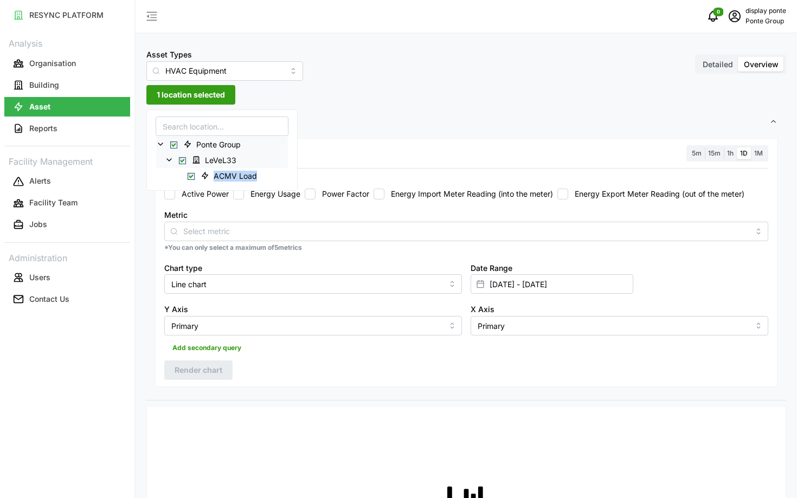
click at [204, 93] on span "1 location selected" at bounding box center [191, 95] width 68 height 18
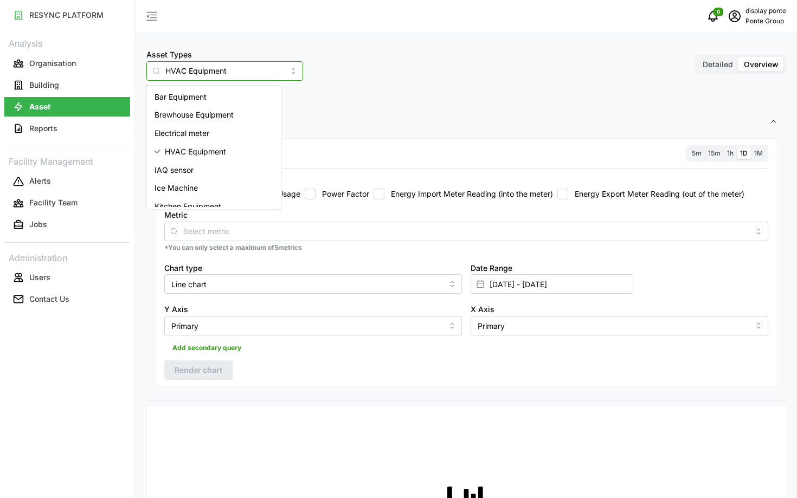
click at [217, 76] on input "HVAC Equipment" at bounding box center [224, 71] width 157 height 20
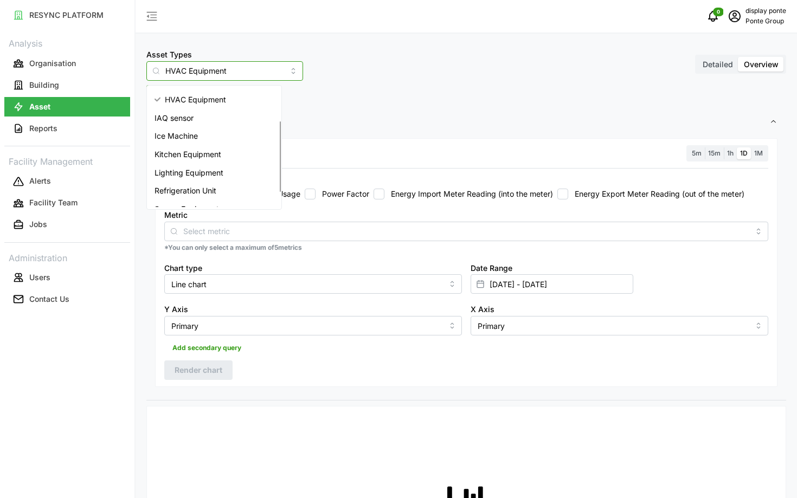
scroll to position [64, 0]
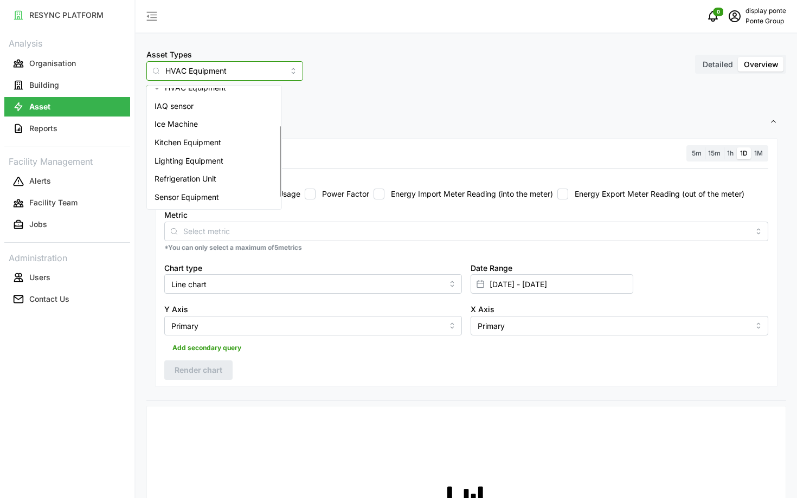
click at [188, 129] on span "Ice Machine" at bounding box center [176, 124] width 43 height 12
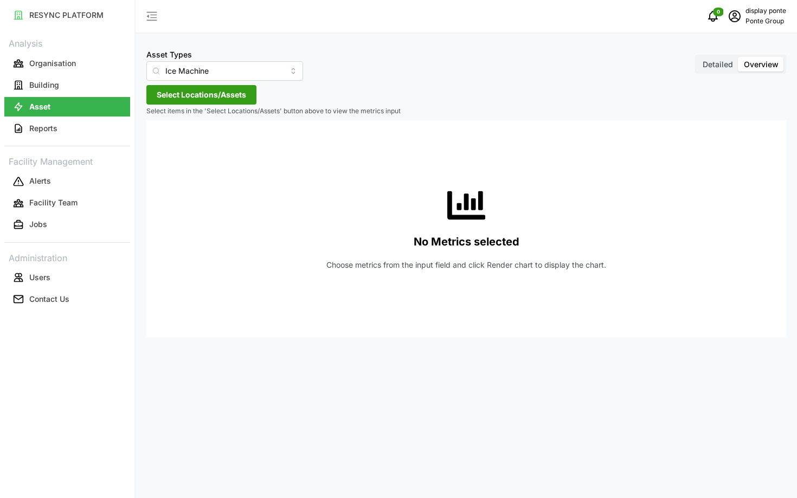
click at [174, 101] on span "Select Locations/Assets" at bounding box center [201, 95] width 89 height 18
click at [162, 142] on icon at bounding box center [160, 143] width 9 height 9
click at [172, 156] on icon at bounding box center [169, 159] width 9 height 9
drag, startPoint x: 261, startPoint y: 176, endPoint x: 209, endPoint y: 162, distance: 53.3
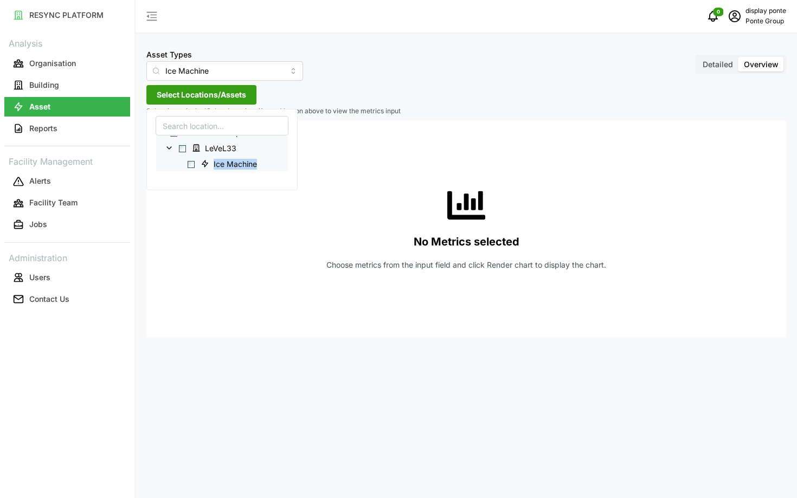
click at [209, 162] on span "Ice Machine" at bounding box center [230, 163] width 68 height 13
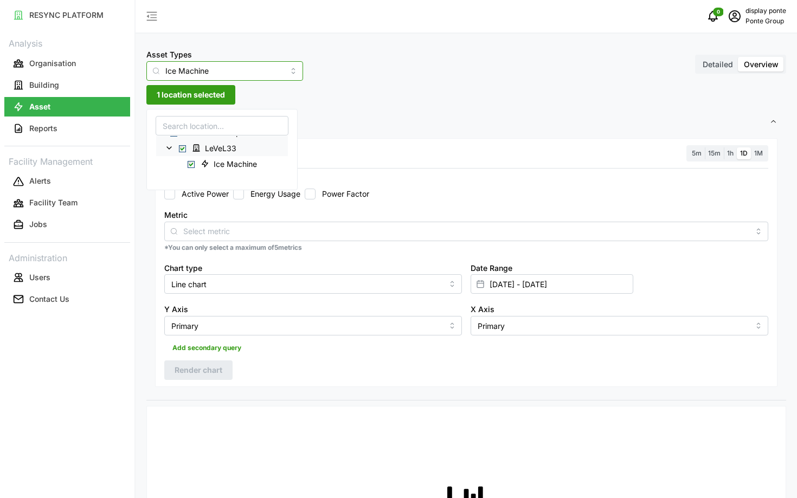
click at [172, 65] on input "Ice Machine" at bounding box center [224, 71] width 157 height 20
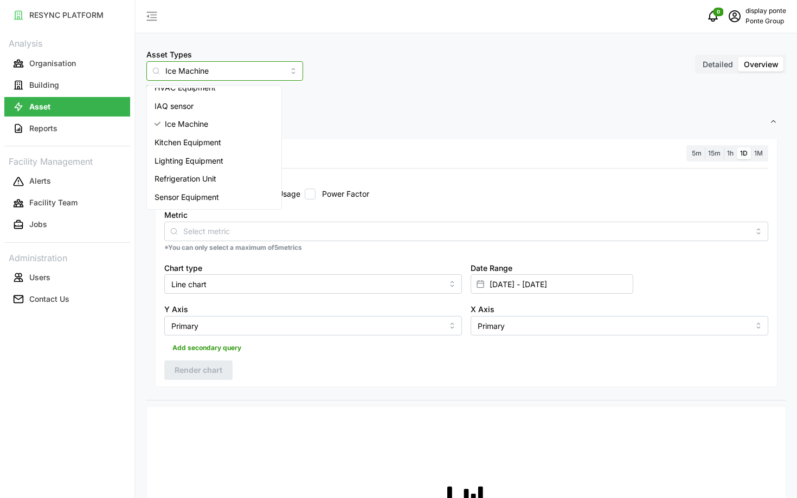
click at [201, 145] on span "Kitchen Equipment" at bounding box center [188, 143] width 67 height 12
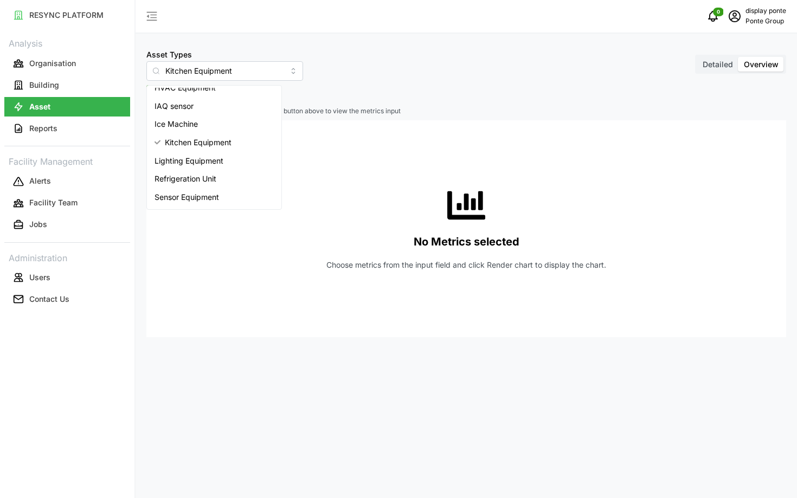
click at [367, 136] on div "No Metrics selected Choose metrics from the input field and click Render chart …" at bounding box center [466, 228] width 623 height 217
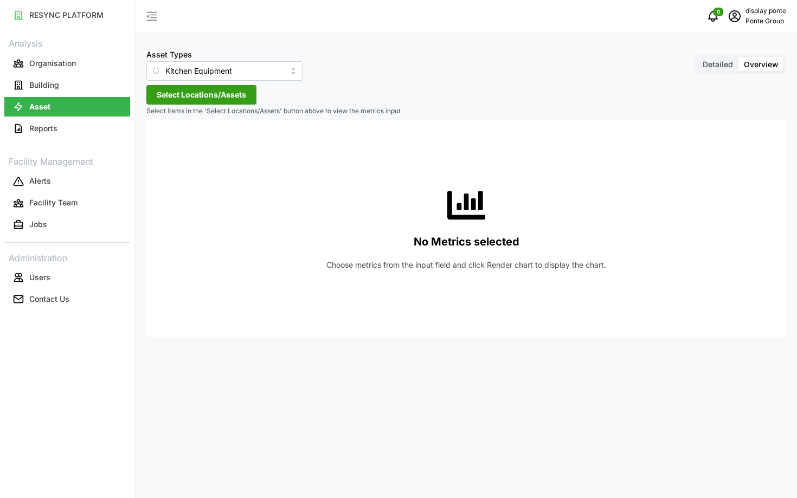
click at [175, 93] on span "Select Locations/Assets" at bounding box center [201, 95] width 89 height 18
click at [159, 147] on icon at bounding box center [160, 143] width 9 height 9
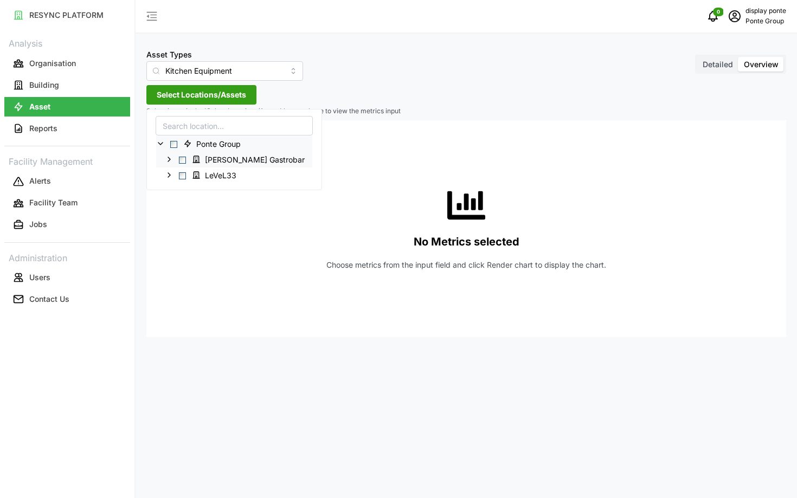
click at [169, 161] on icon at bounding box center [169, 159] width 9 height 9
click at [169, 157] on icon at bounding box center [169, 159] width 9 height 9
click at [169, 171] on icon at bounding box center [169, 175] width 9 height 9
drag, startPoint x: 262, startPoint y: 191, endPoint x: 212, endPoint y: 191, distance: 50.4
click at [212, 191] on span "Dishwasher" at bounding box center [229, 190] width 66 height 13
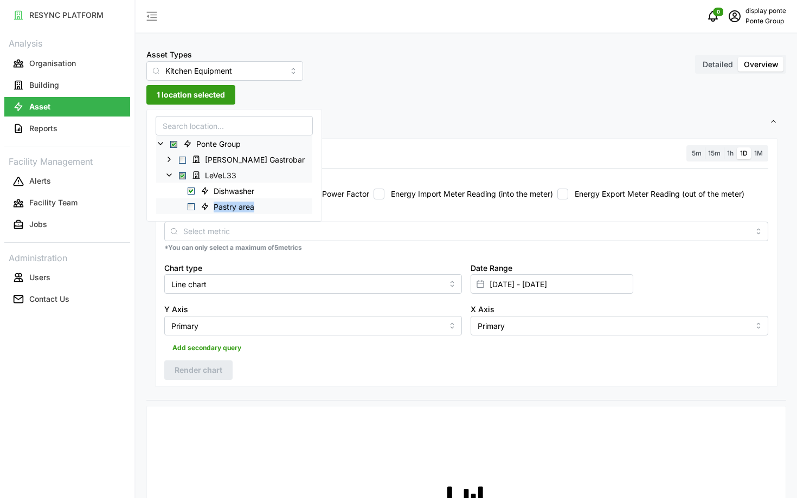
drag, startPoint x: 259, startPoint y: 206, endPoint x: 215, endPoint y: 207, distance: 44.0
click at [215, 207] on span "Pastry area" at bounding box center [229, 206] width 66 height 13
click at [168, 159] on icon at bounding box center [169, 159] width 9 height 9
drag, startPoint x: 252, startPoint y: 175, endPoint x: 214, endPoint y: 176, distance: 37.4
click at [214, 176] on span "Pizza Oven" at bounding box center [234, 175] width 41 height 11
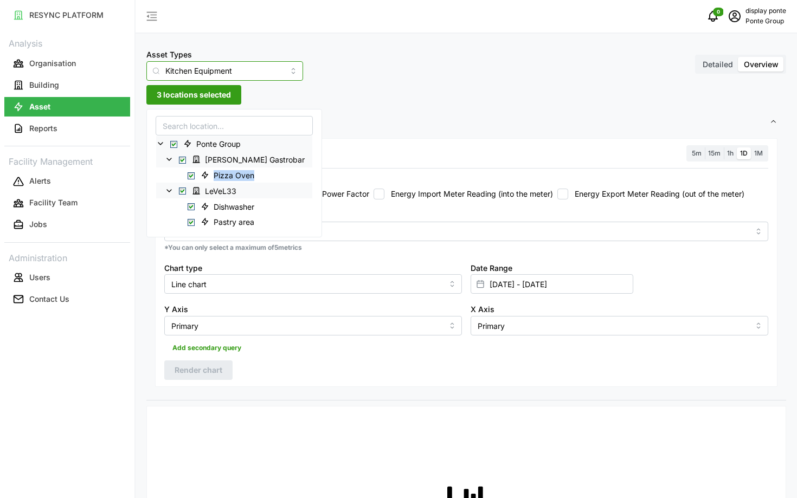
click at [249, 71] on input "Kitchen Equipment" at bounding box center [224, 71] width 157 height 20
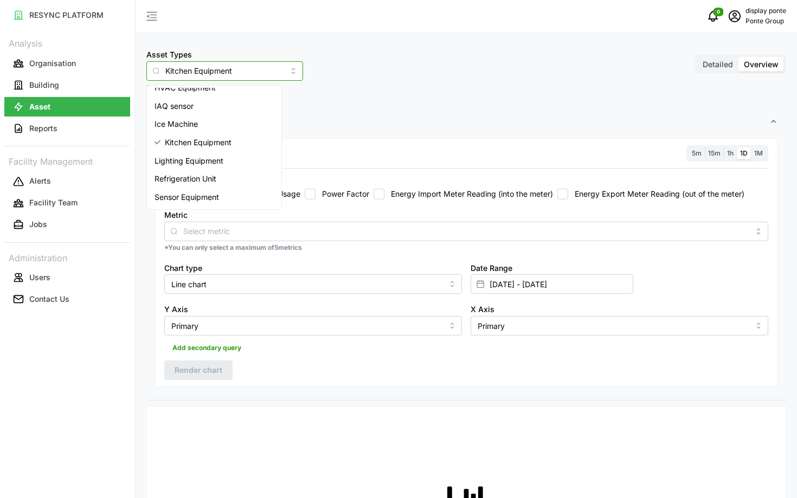
click at [205, 165] on span "Lighting Equipment" at bounding box center [189, 161] width 69 height 12
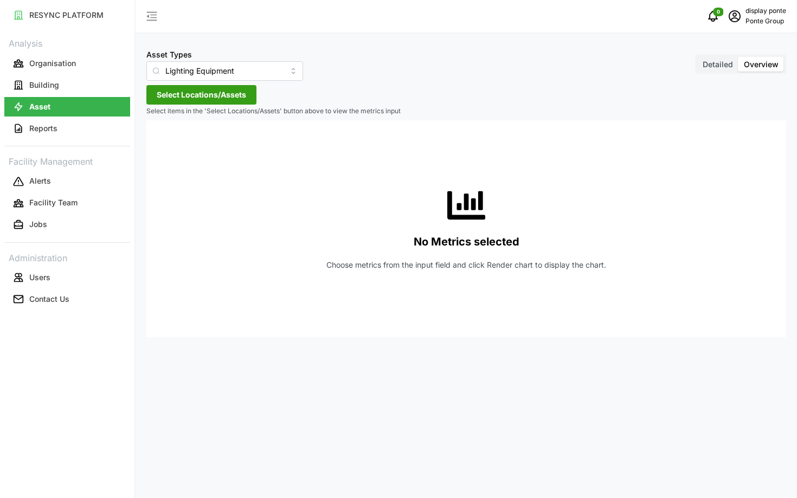
click at [212, 91] on span "Select Locations/Assets" at bounding box center [201, 95] width 89 height 18
click at [162, 143] on icon at bounding box center [160, 143] width 9 height 9
click at [172, 157] on icon at bounding box center [169, 159] width 9 height 9
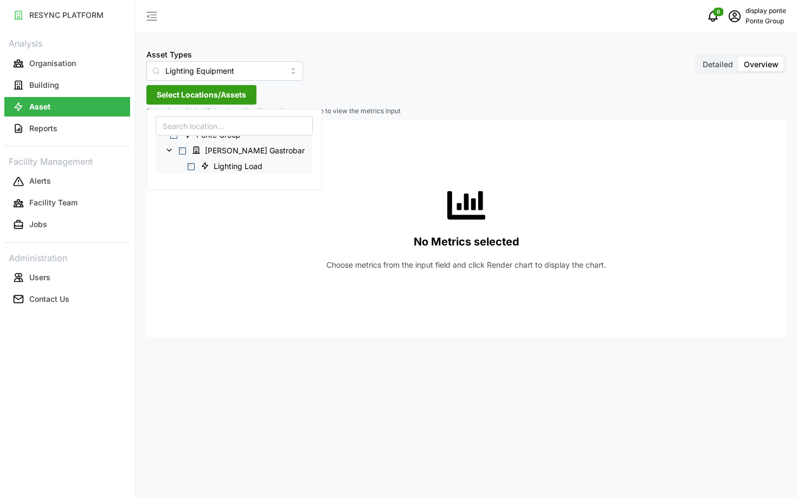
scroll to position [11, 0]
drag, startPoint x: 264, startPoint y: 177, endPoint x: 209, endPoint y: 165, distance: 56.1
click at [209, 165] on span "Lighting Load" at bounding box center [233, 163] width 74 height 13
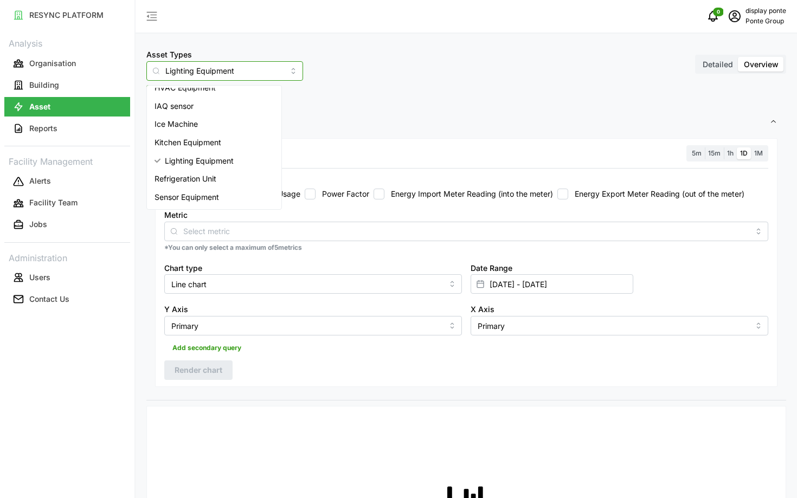
click at [222, 71] on input "Lighting Equipment" at bounding box center [224, 71] width 157 height 20
click at [210, 177] on span "Refrigeration Unit" at bounding box center [186, 179] width 62 height 12
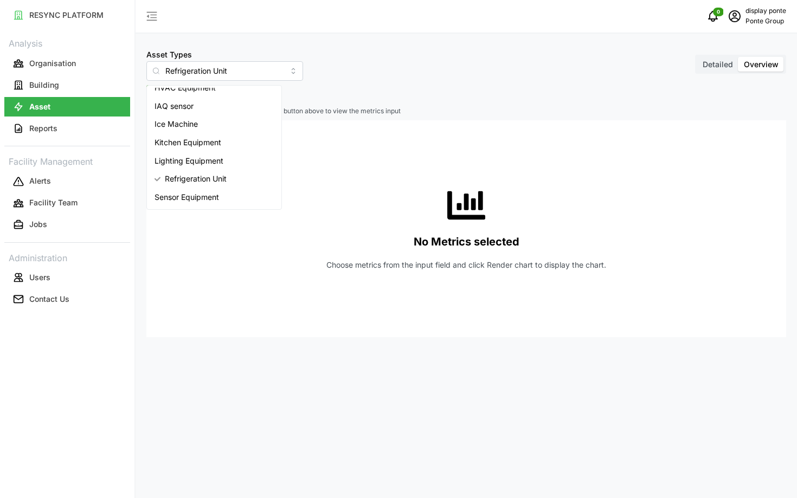
click at [360, 211] on div "No Metrics selected Choose metrics from the input field and click Render chart …" at bounding box center [466, 228] width 623 height 217
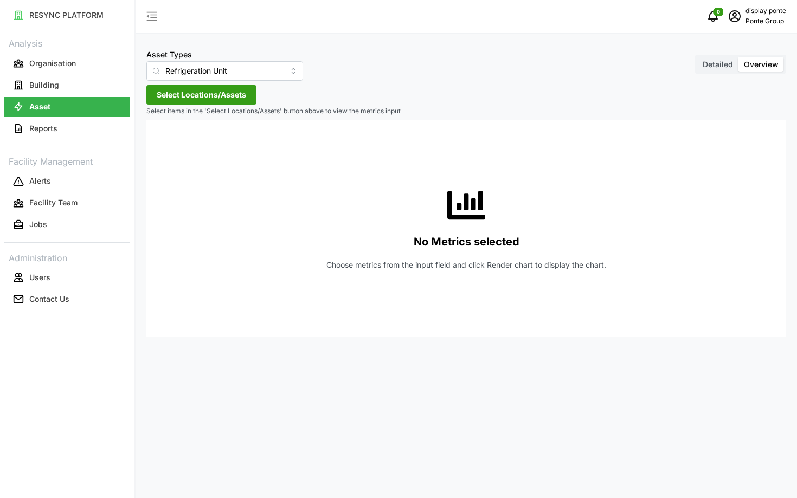
click at [203, 87] on span "Select Locations/Assets" at bounding box center [201, 95] width 89 height 18
click at [160, 143] on icon at bounding box center [160, 143] width 9 height 9
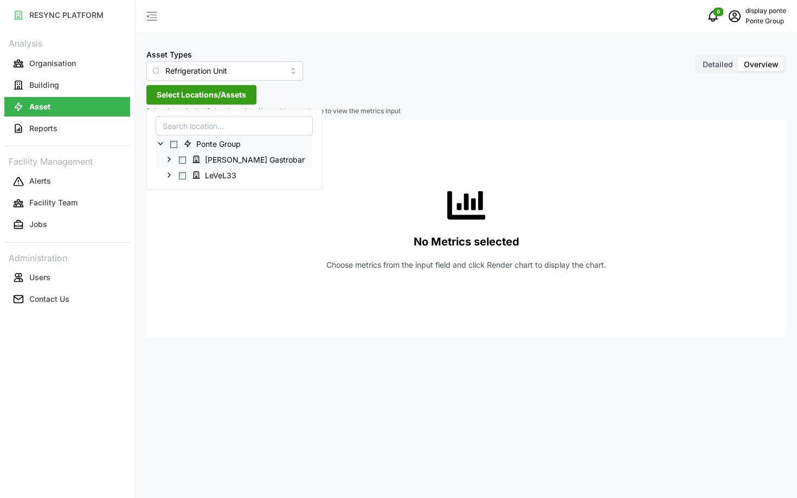
click at [169, 162] on icon at bounding box center [169, 159] width 9 height 9
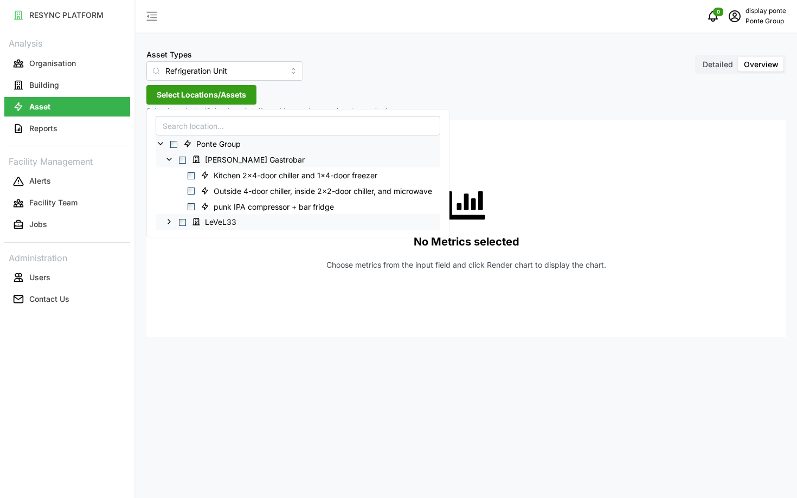
click at [170, 222] on icon at bounding box center [169, 221] width 9 height 9
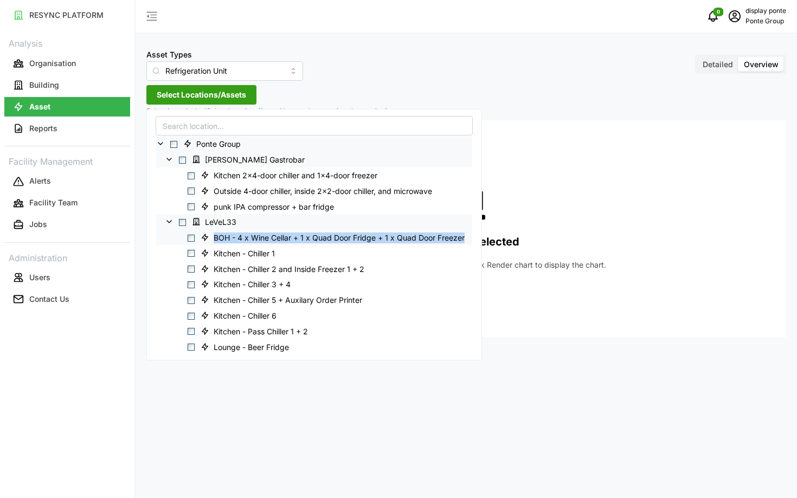
drag, startPoint x: 471, startPoint y: 239, endPoint x: 216, endPoint y: 237, distance: 254.9
click at [216, 237] on span "BOH - 4 x Wine Cellar + 1 x Quad Door Fridge + 1 x Quad Door Freezer" at bounding box center [334, 237] width 276 height 13
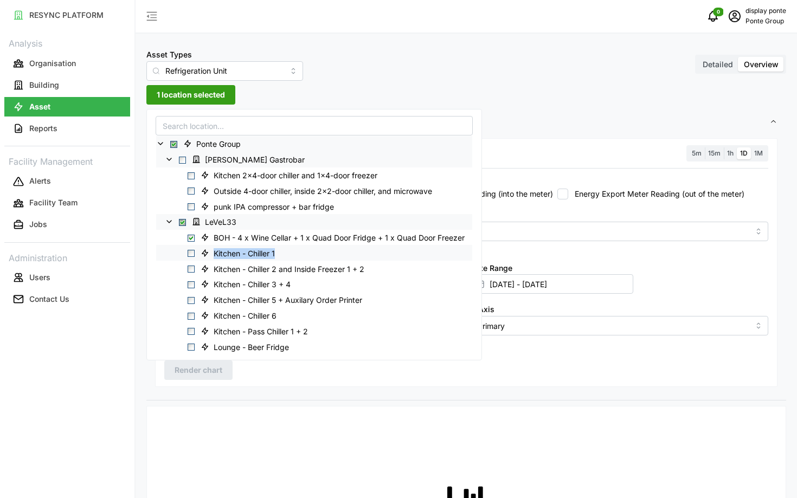
drag, startPoint x: 285, startPoint y: 255, endPoint x: 215, endPoint y: 255, distance: 70.0
click at [215, 255] on div "Kitchen - Chiller 1" at bounding box center [314, 253] width 316 height 16
copy span "Kitchen - Chiller 1"
drag, startPoint x: 213, startPoint y: 270, endPoint x: 373, endPoint y: 271, distance: 160.0
click at [372, 271] on span "Kitchen - Chiller 2 and Inside Freezer 1 + 2" at bounding box center [284, 268] width 176 height 13
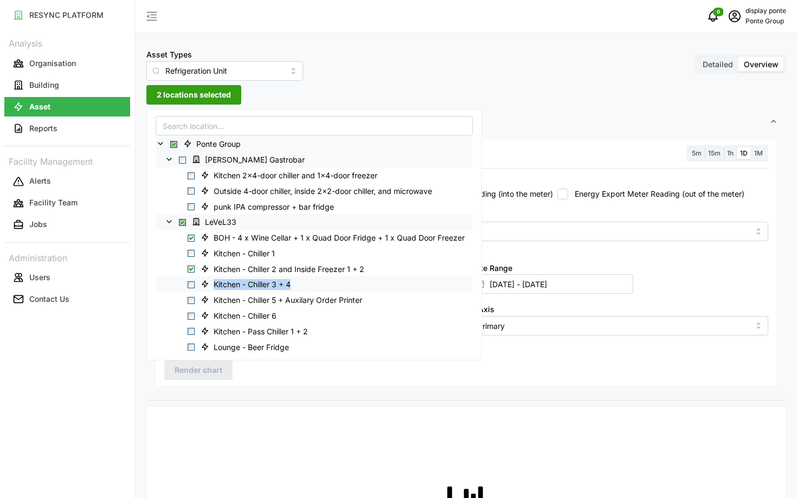
drag, startPoint x: 313, startPoint y: 285, endPoint x: 216, endPoint y: 283, distance: 97.1
click at [216, 283] on div "Kitchen - Chiller 3 + 4" at bounding box center [314, 285] width 316 height 16
copy span "Kitchen - Chiller 3 + 4"
drag, startPoint x: 371, startPoint y: 300, endPoint x: 214, endPoint y: 302, distance: 156.8
click at [214, 302] on span "Kitchen - Chiller 5 + Auxilary Order Printer" at bounding box center [283, 299] width 174 height 13
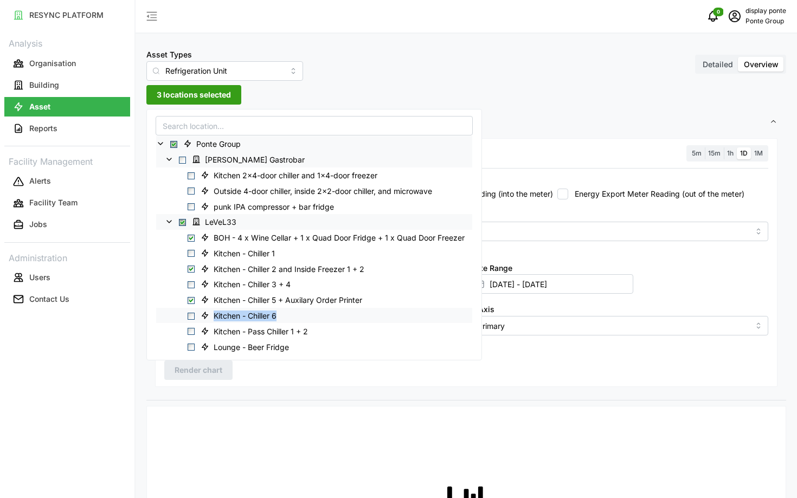
drag, startPoint x: 300, startPoint y: 318, endPoint x: 214, endPoint y: 317, distance: 86.2
click at [214, 317] on div "Kitchen - Chiller 6" at bounding box center [314, 316] width 316 height 16
copy span "Kitchen - Chiller 6"
drag, startPoint x: 323, startPoint y: 334, endPoint x: 214, endPoint y: 332, distance: 108.5
click at [214, 332] on div "Kitchen - Pass Chiller 1 + 2" at bounding box center [314, 331] width 316 height 16
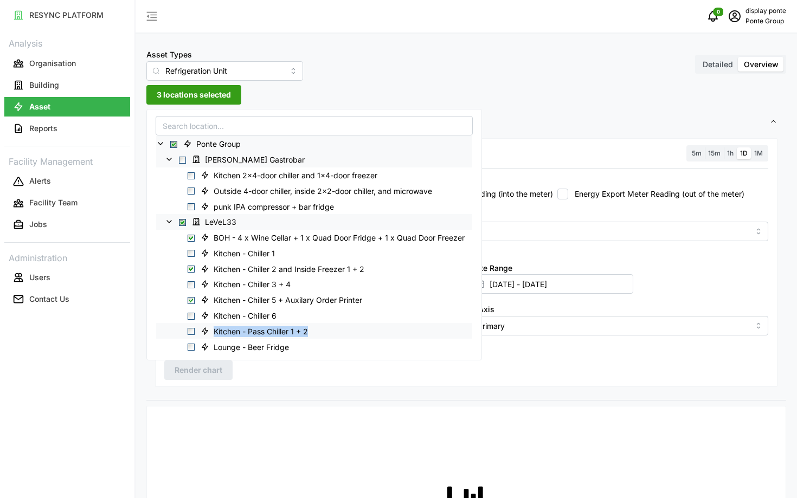
copy span "Kitchen - Pass Chiller 1 + 2"
drag, startPoint x: 312, startPoint y: 344, endPoint x: 214, endPoint y: 344, distance: 98.7
click at [214, 344] on div "Lounge - Beer Fridge" at bounding box center [314, 347] width 316 height 16
copy span "Lounge - Beer Fridge"
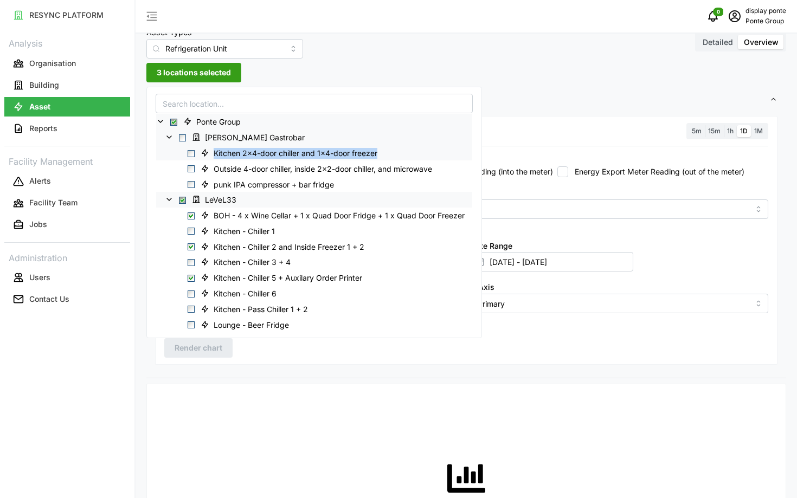
drag, startPoint x: 388, startPoint y: 149, endPoint x: 213, endPoint y: 155, distance: 174.7
click at [213, 155] on div "Kitchen 2x4-door chiller and 1x4-door freezer" at bounding box center [314, 153] width 316 height 16
copy span "Kitchen 2x4-door chiller and 1x4-door freezer"
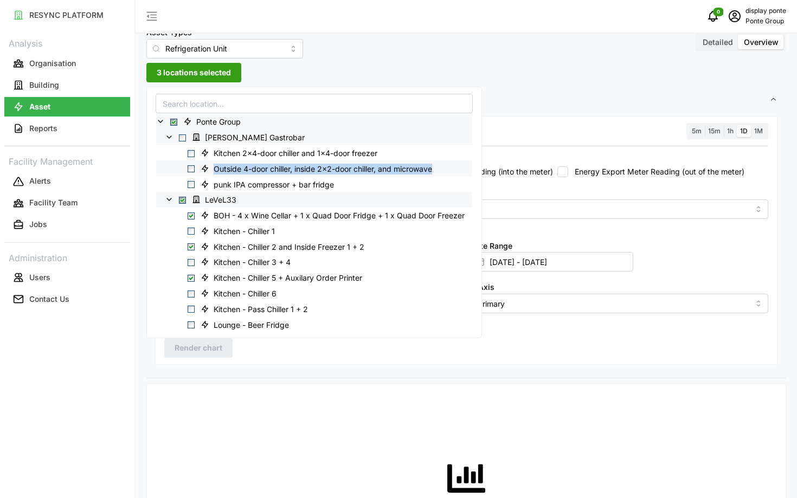
drag, startPoint x: 439, startPoint y: 169, endPoint x: 214, endPoint y: 170, distance: 224.5
click at [214, 170] on span "Outside 4-door chiller, inside 2x2-door chiller, and microwave" at bounding box center [318, 168] width 244 height 13
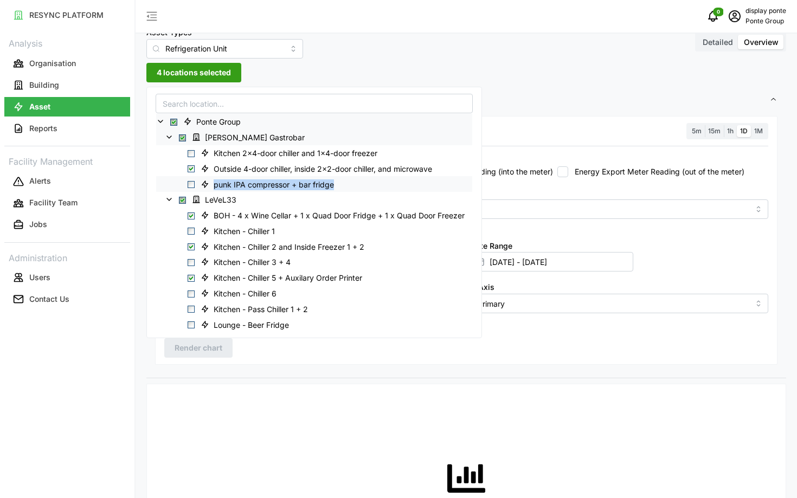
drag, startPoint x: 350, startPoint y: 184, endPoint x: 213, endPoint y: 178, distance: 136.8
click at [213, 178] on div "punk IPA compressor + bar fridge" at bounding box center [314, 184] width 316 height 16
copy span "punk IPA compressor + bar fridge"
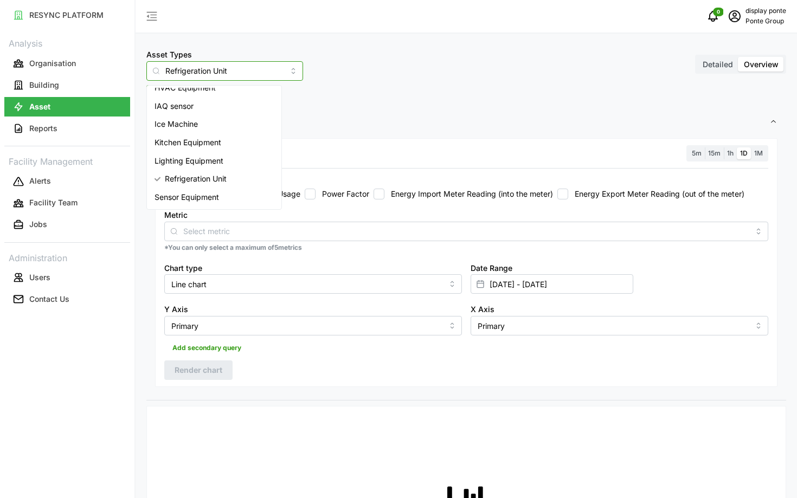
click at [184, 76] on input "Refrigeration Unit" at bounding box center [224, 71] width 157 height 20
click at [180, 195] on span "Sensor Equipment" at bounding box center [187, 197] width 65 height 12
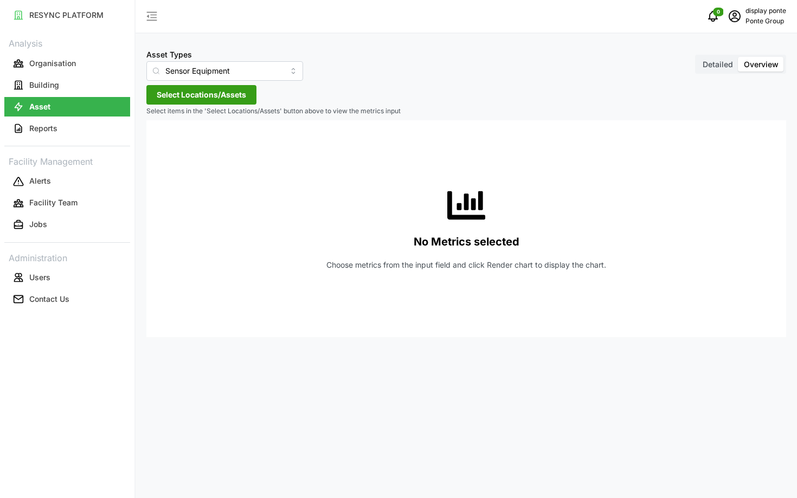
click at [216, 101] on span "Select Locations/Assets" at bounding box center [201, 95] width 89 height 18
click at [159, 145] on polyline at bounding box center [160, 144] width 2 height 4
click at [170, 159] on polyline at bounding box center [169, 159] width 2 height 4
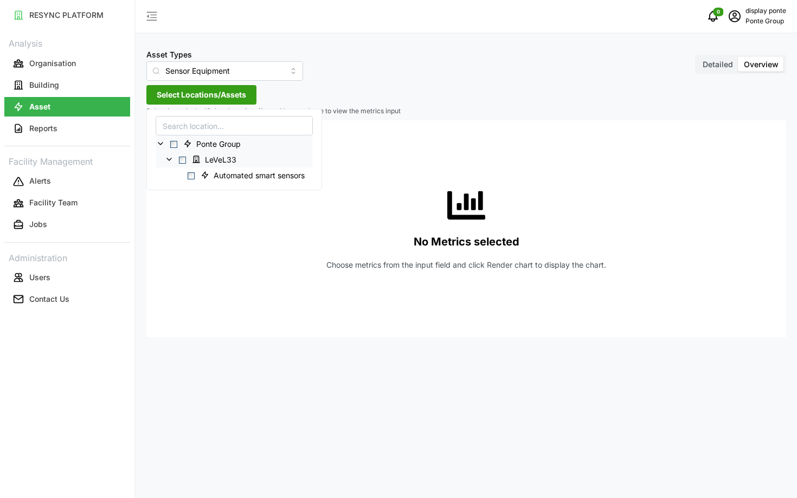
scroll to position [11, 0]
drag, startPoint x: 308, startPoint y: 175, endPoint x: 211, endPoint y: 163, distance: 97.9
click at [211, 163] on span "Automated smart sensors" at bounding box center [254, 163] width 116 height 13
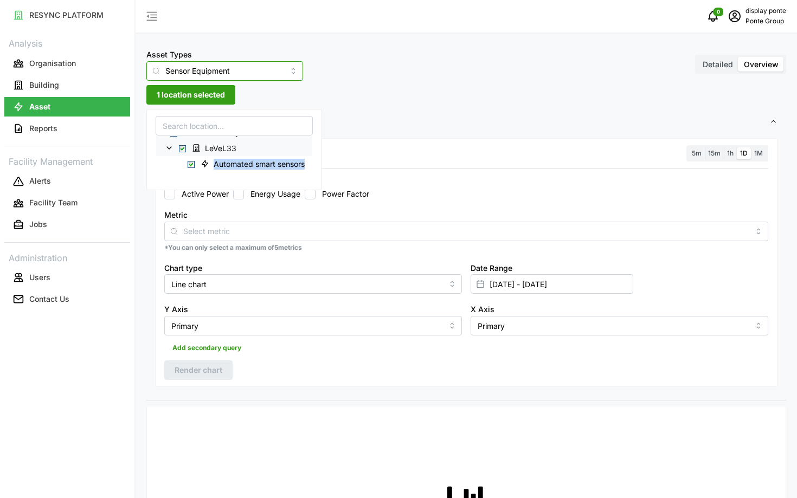
click at [193, 74] on input "Sensor Equipment" at bounding box center [224, 71] width 157 height 20
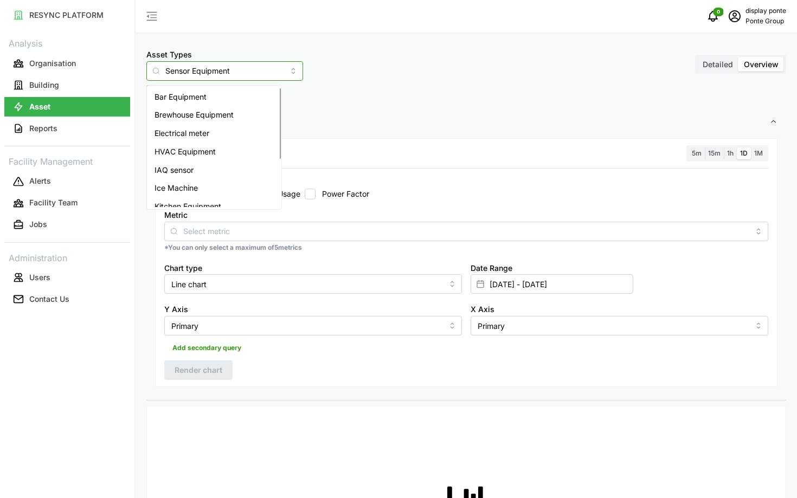
click at [196, 100] on span "Bar Equipment" at bounding box center [181, 97] width 52 height 12
type input "Bar Equipment"
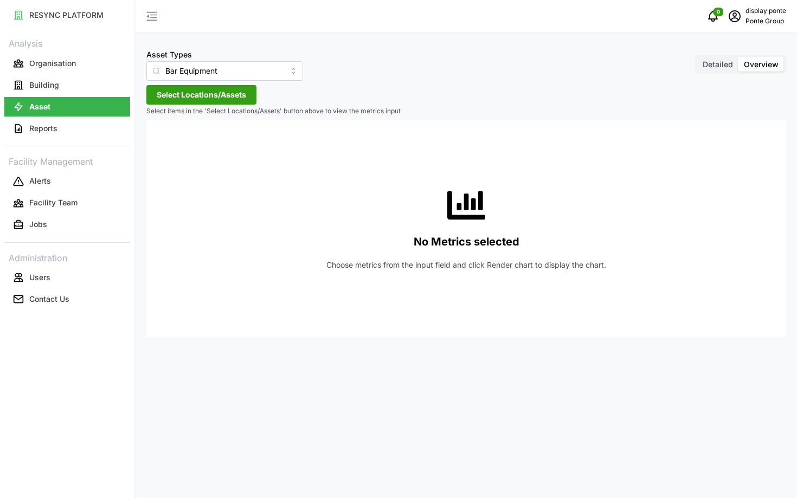
click at [195, 99] on span "Select Locations/Assets" at bounding box center [201, 95] width 89 height 18
click at [173, 147] on span "Select Ponte Group" at bounding box center [173, 144] width 7 height 7
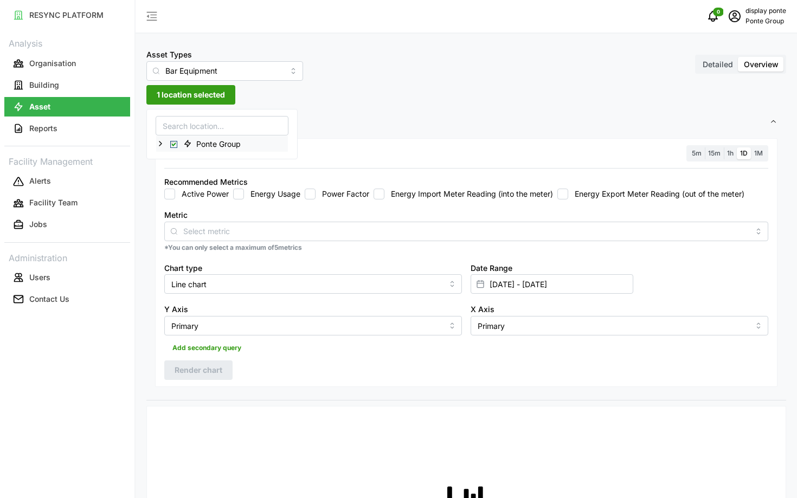
click at [163, 147] on icon at bounding box center [160, 143] width 9 height 9
click at [172, 158] on icon at bounding box center [169, 159] width 9 height 9
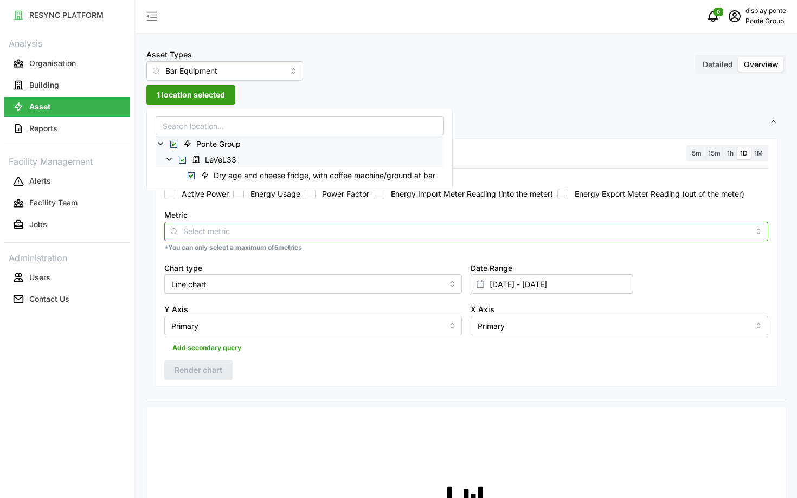
click at [207, 227] on input "Metric" at bounding box center [466, 231] width 566 height 12
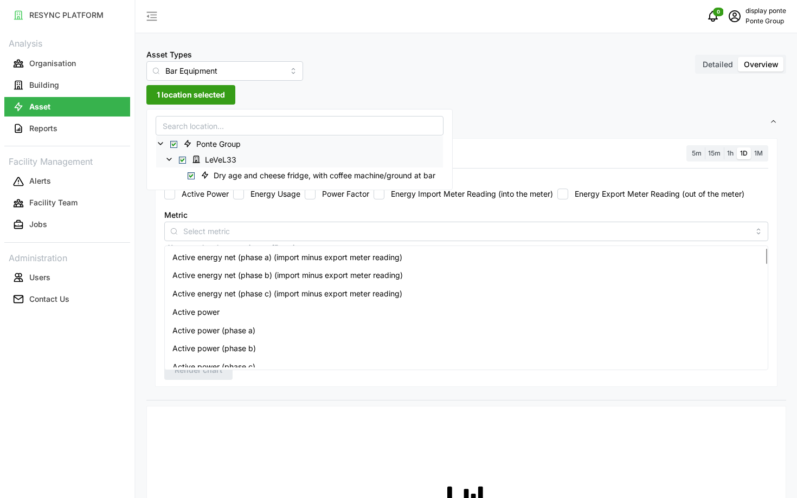
click at [190, 386] on div "Resolution 5m 15m 1h 1D 1M Recommended Metrics Active Power Energy Usage Power …" at bounding box center [466, 262] width 623 height 249
